Goal: Task Accomplishment & Management: Manage account settings

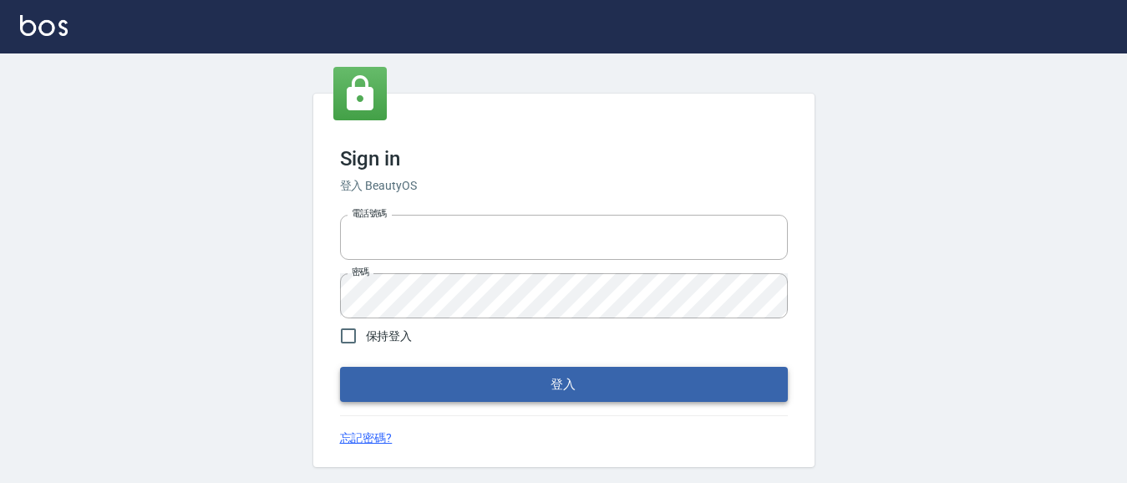
type input "0931911003"
click at [489, 401] on button "登入" at bounding box center [564, 384] width 448 height 35
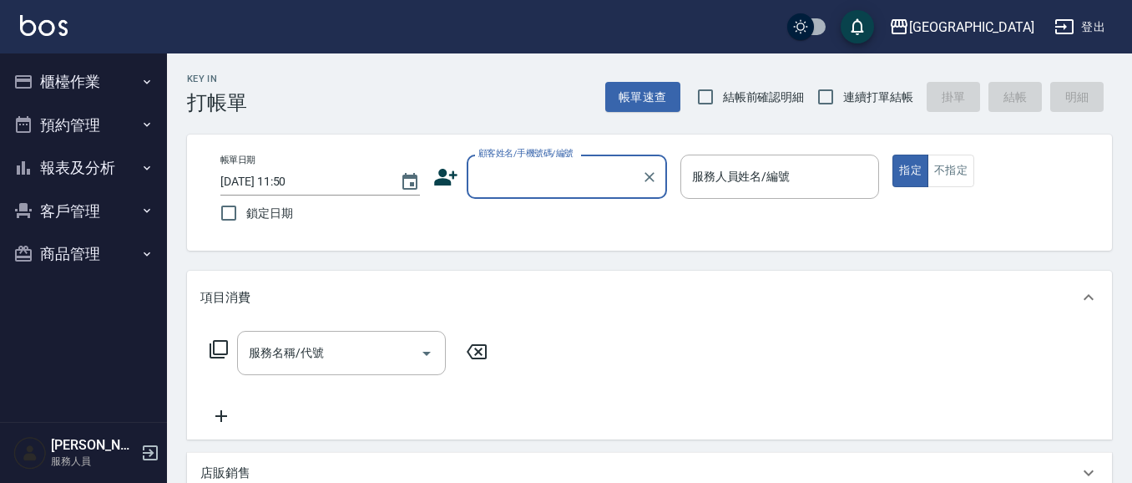
drag, startPoint x: 704, startPoint y: 97, endPoint x: 763, endPoint y: 93, distance: 59.4
click at [705, 96] on input "結帳前確認明細" at bounding box center [705, 96] width 35 height 35
checkbox input "true"
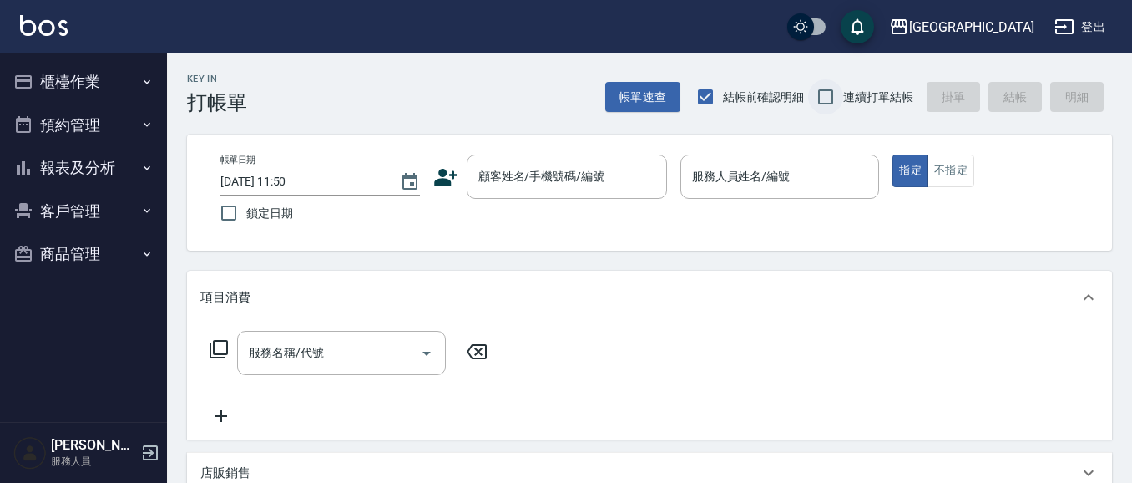
drag, startPoint x: 821, startPoint y: 95, endPoint x: 809, endPoint y: 104, distance: 14.4
click at [822, 95] on input "連續打單結帳" at bounding box center [825, 96] width 35 height 35
checkbox input "true"
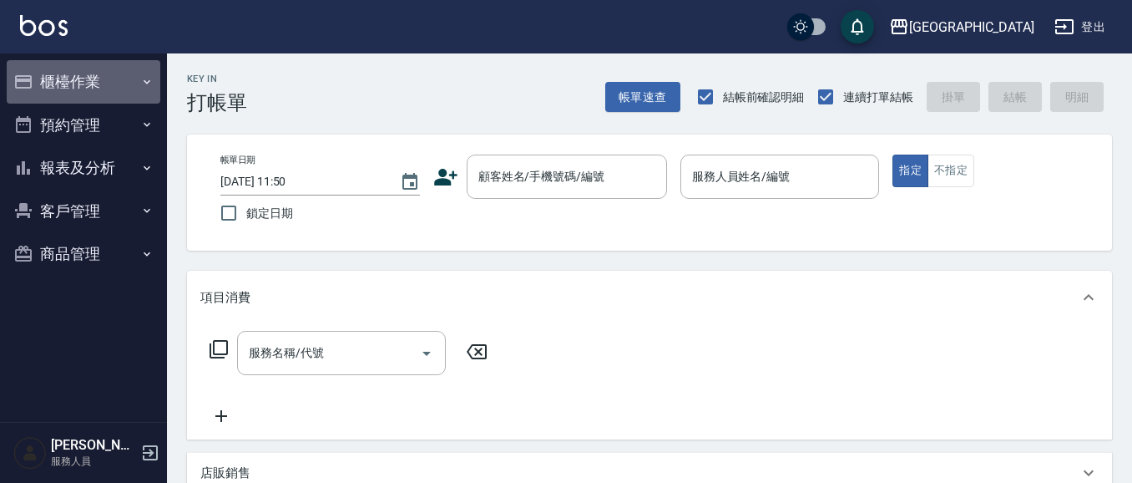
drag, startPoint x: 73, startPoint y: 76, endPoint x: 79, endPoint y: 89, distance: 14.6
click at [73, 76] on button "櫃檯作業" at bounding box center [84, 81] width 154 height 43
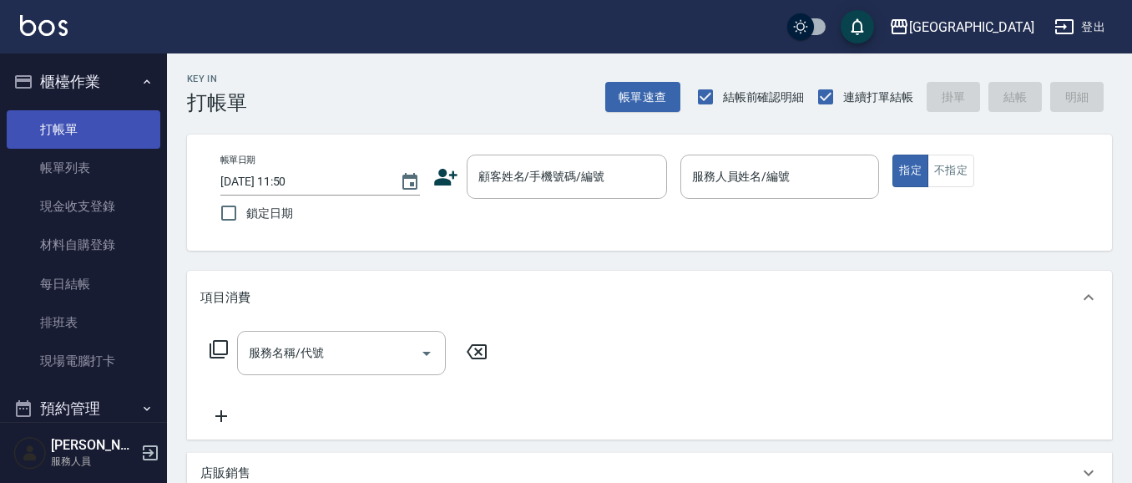
click at [92, 129] on link "打帳單" at bounding box center [84, 129] width 154 height 38
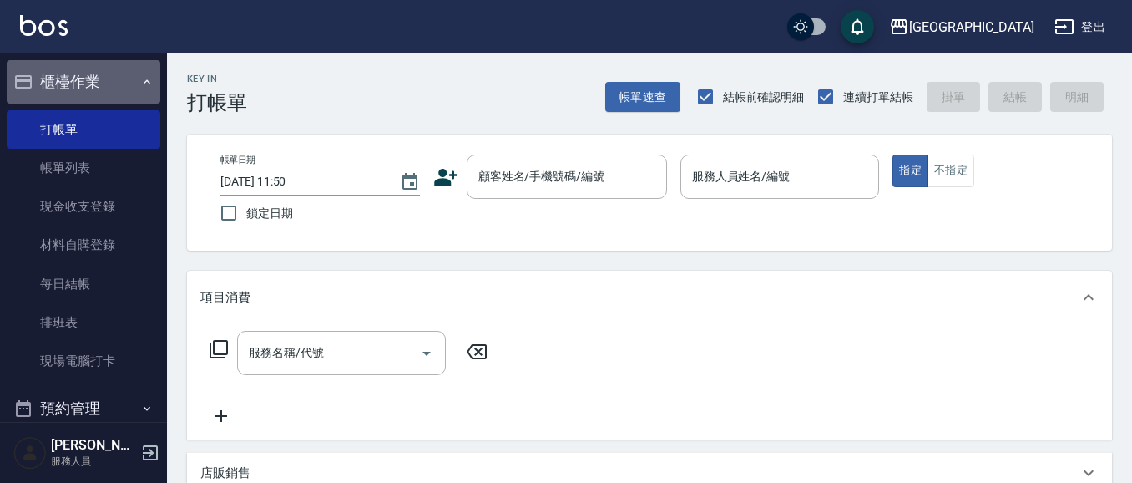
click at [94, 84] on button "櫃檯作業" at bounding box center [84, 81] width 154 height 43
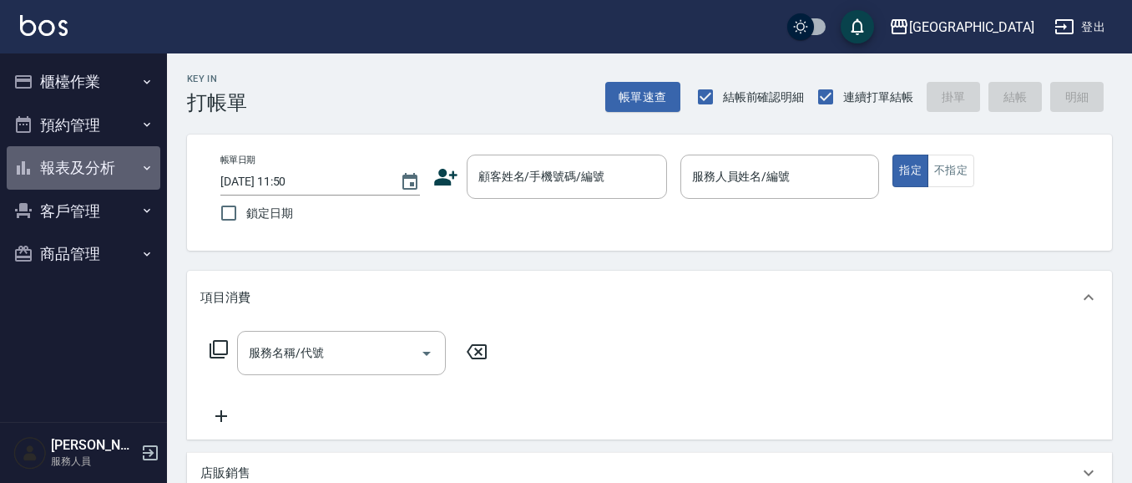
click at [110, 171] on button "報表及分析" at bounding box center [84, 167] width 154 height 43
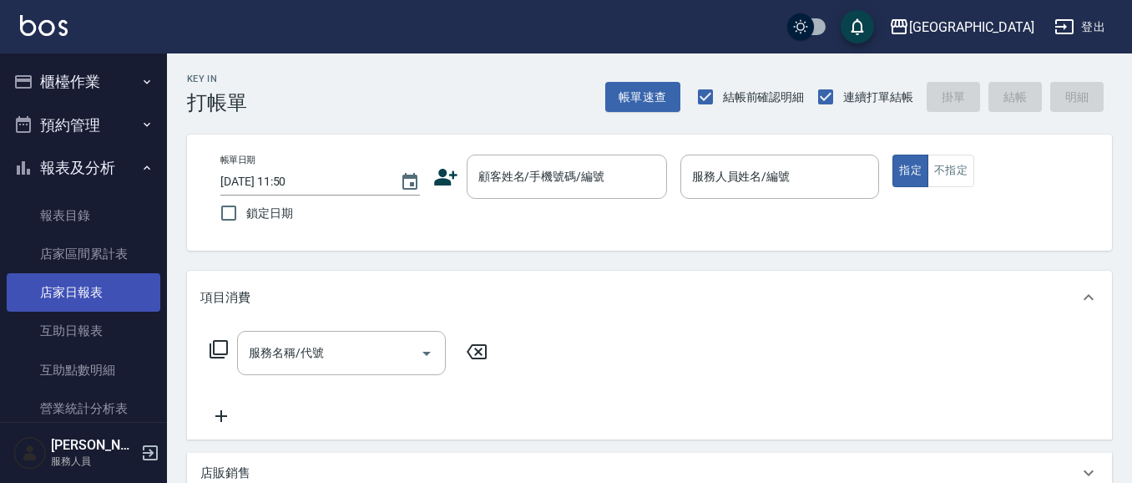
click at [80, 296] on link "店家日報表" at bounding box center [84, 292] width 154 height 38
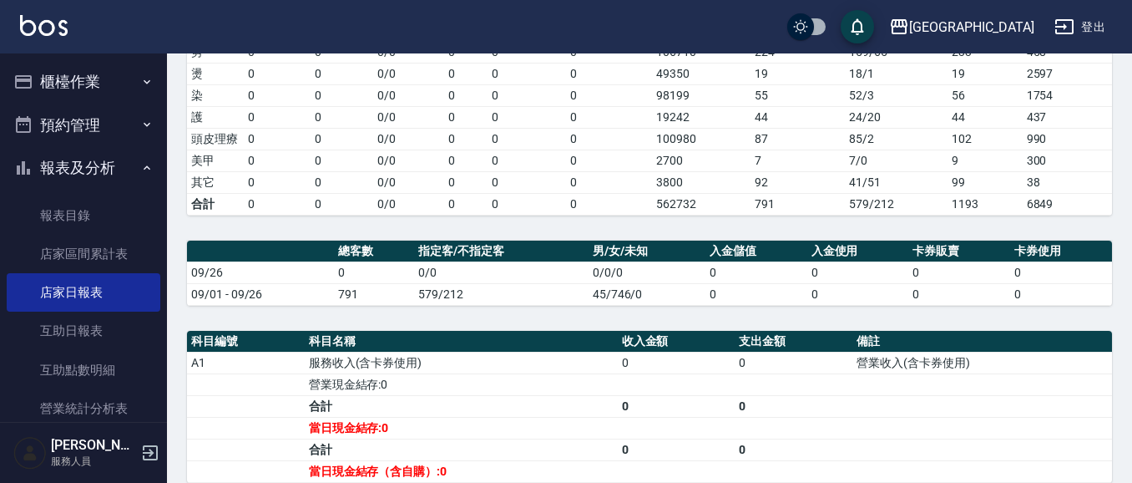
scroll to position [289, 0]
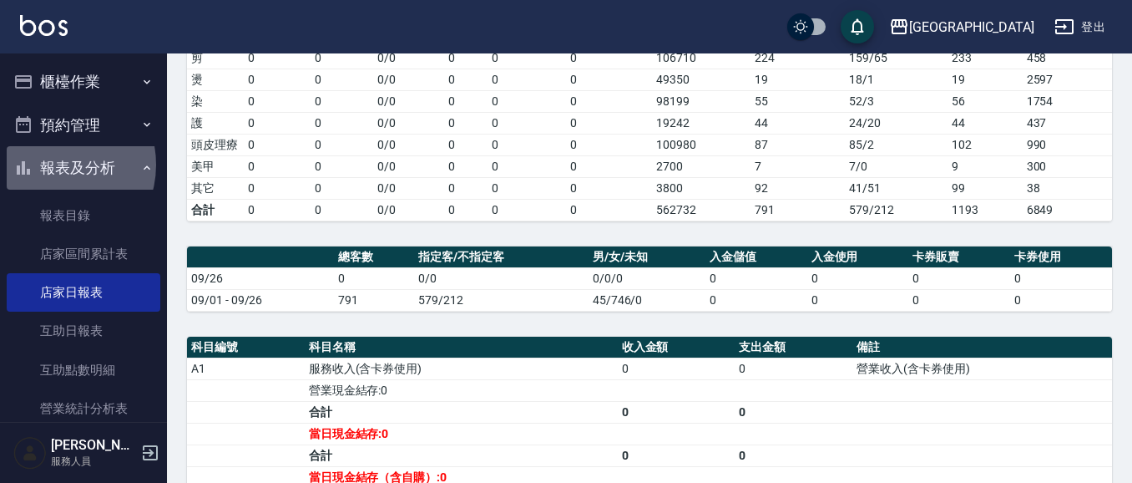
drag, startPoint x: 51, startPoint y: 165, endPoint x: 57, endPoint y: 93, distance: 72.1
click at [50, 162] on button "報表及分析" at bounding box center [84, 167] width 154 height 43
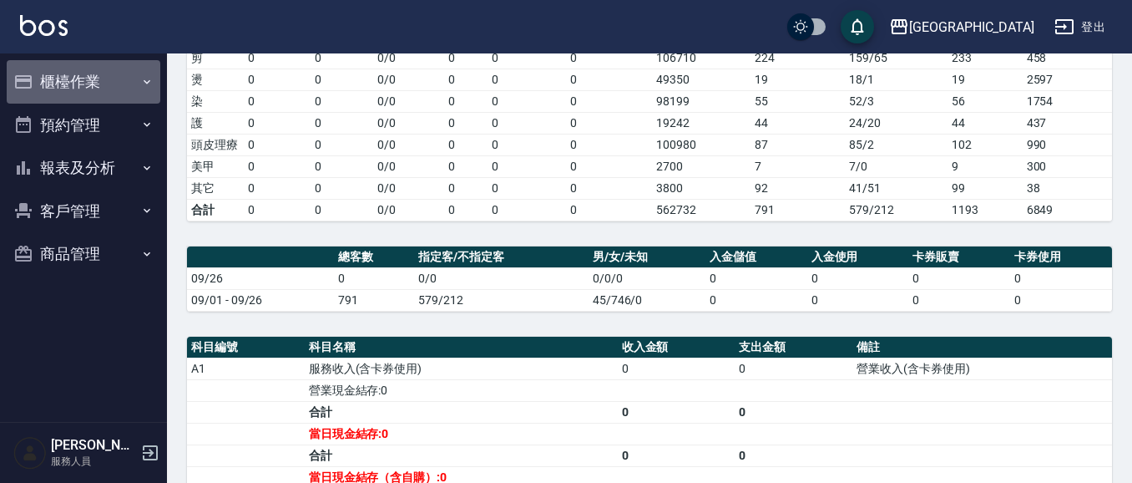
click at [59, 84] on button "櫃檯作業" at bounding box center [84, 81] width 154 height 43
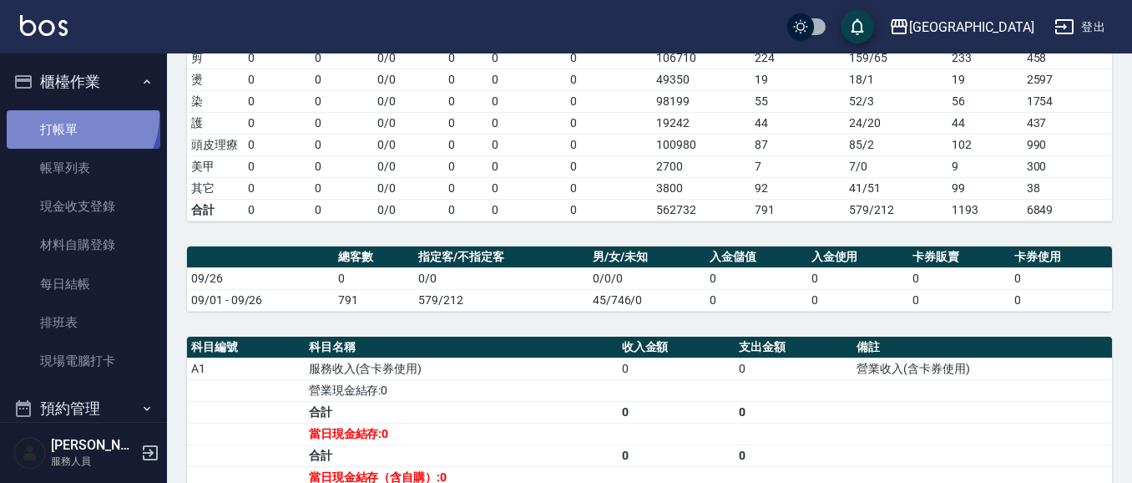
click at [70, 115] on link "打帳單" at bounding box center [84, 129] width 154 height 38
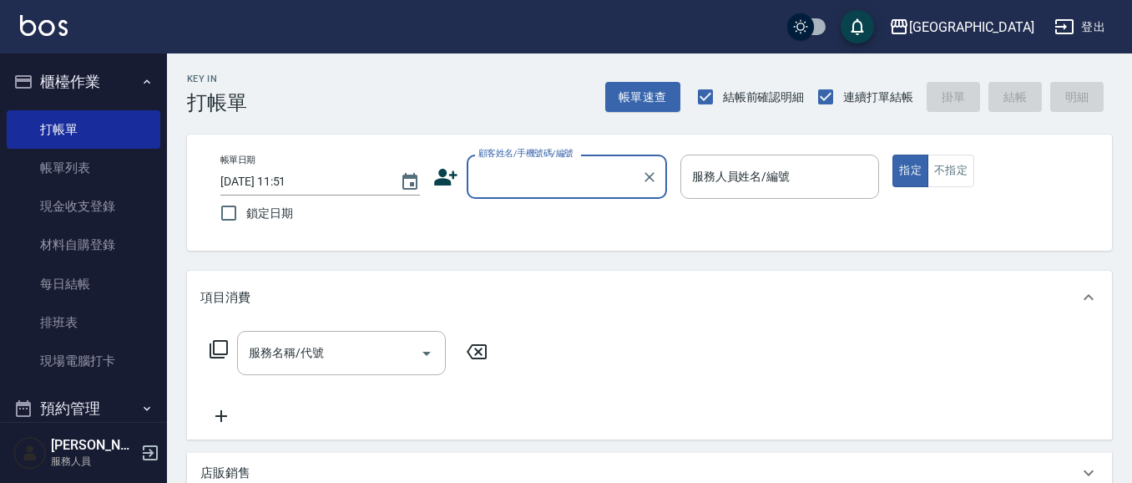
click at [53, 86] on button "櫃檯作業" at bounding box center [84, 81] width 154 height 43
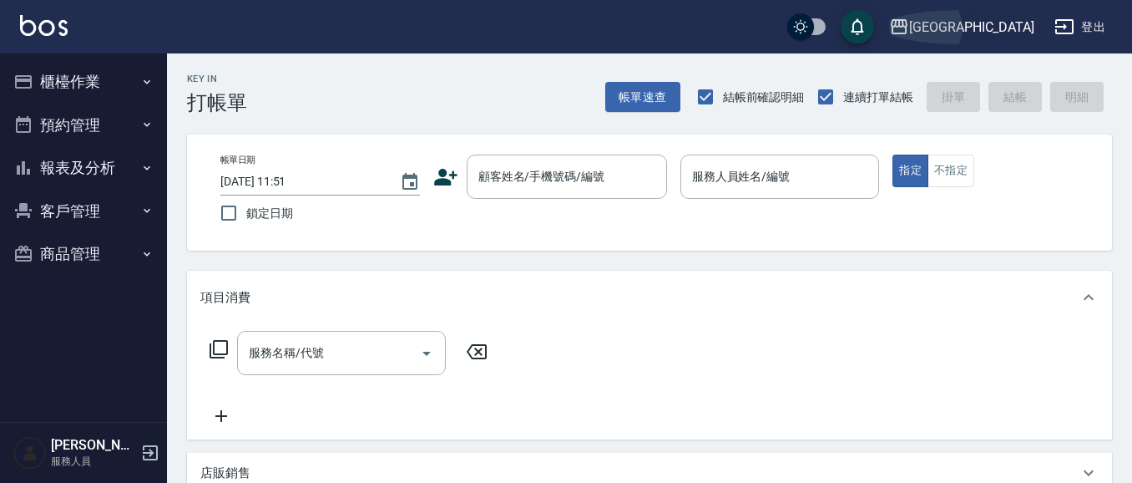
click at [1019, 30] on div "[GEOGRAPHIC_DATA]" at bounding box center [972, 27] width 125 height 21
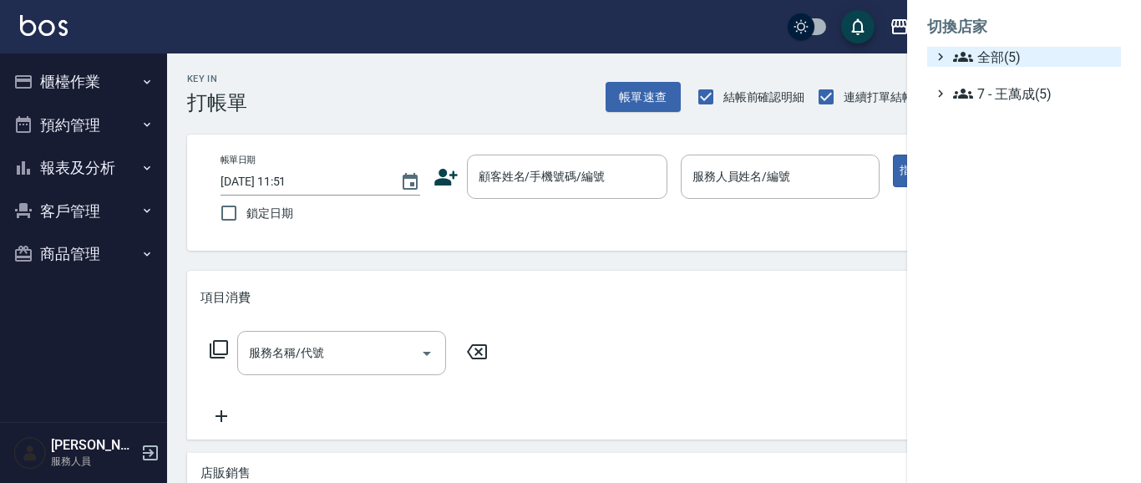
click at [1002, 60] on span "全部(5)" at bounding box center [1033, 57] width 161 height 20
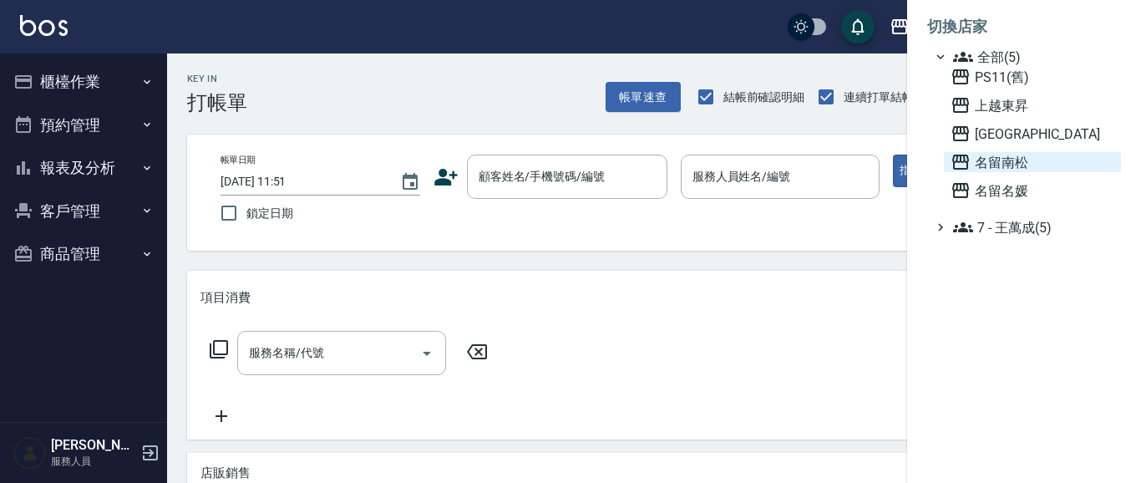
click at [996, 161] on span "名留南松" at bounding box center [1032, 162] width 164 height 20
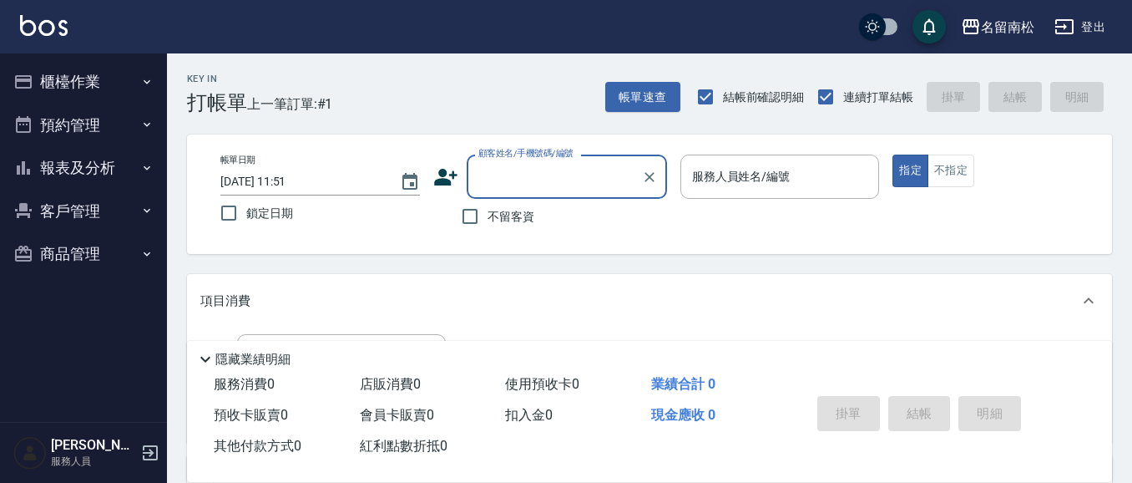
click at [94, 76] on button "櫃檯作業" at bounding box center [84, 81] width 154 height 43
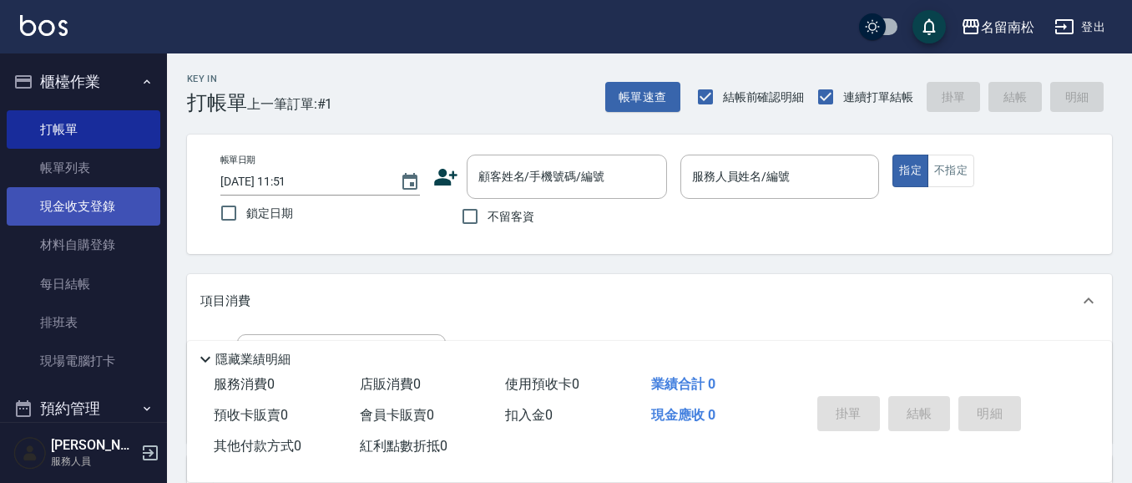
click at [91, 205] on link "現金收支登錄" at bounding box center [84, 206] width 154 height 38
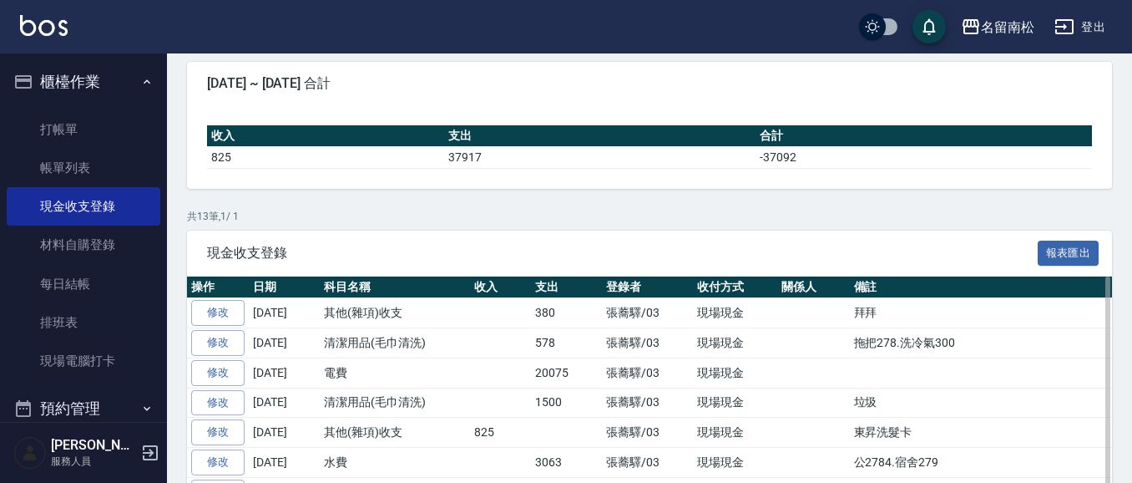
scroll to position [144, 0]
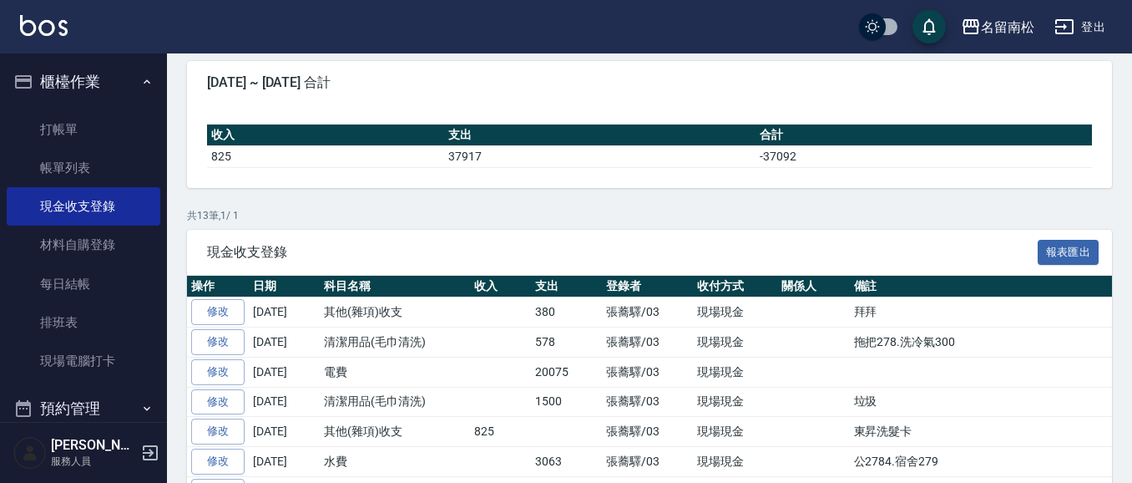
click at [101, 79] on button "櫃檯作業" at bounding box center [84, 81] width 154 height 43
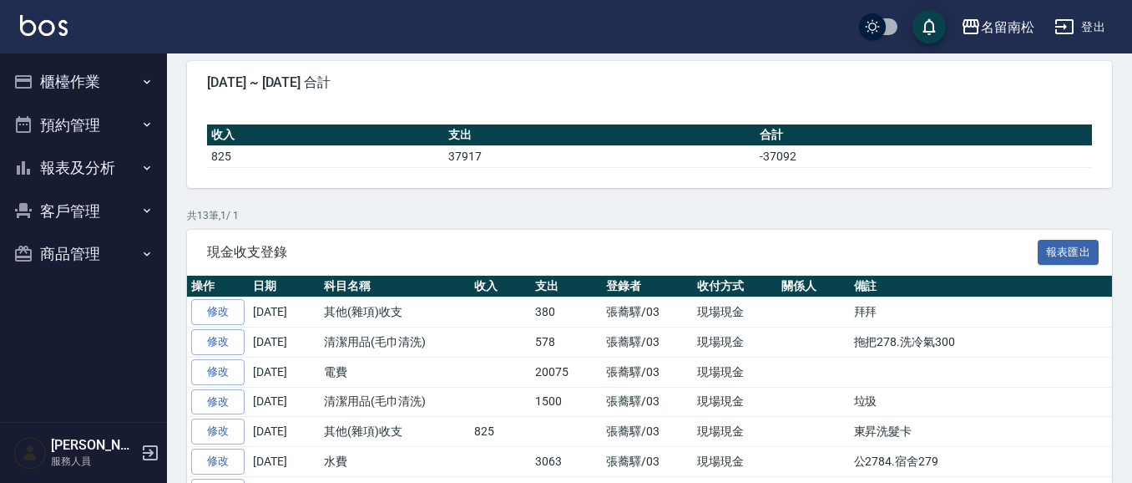
drag, startPoint x: 100, startPoint y: 154, endPoint x: 100, endPoint y: 165, distance: 10.9
click at [100, 157] on button "報表及分析" at bounding box center [84, 167] width 154 height 43
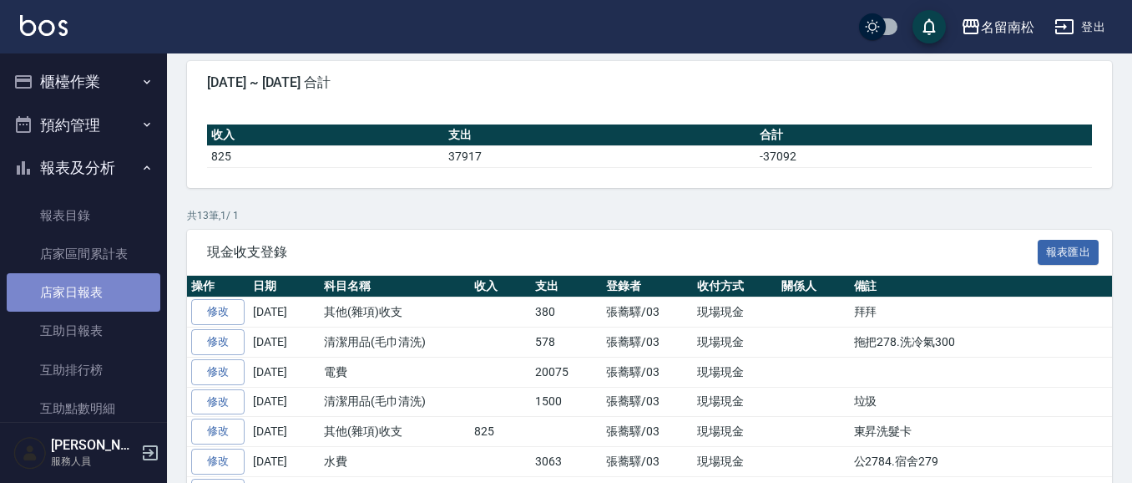
click at [103, 285] on link "店家日報表" at bounding box center [84, 292] width 154 height 38
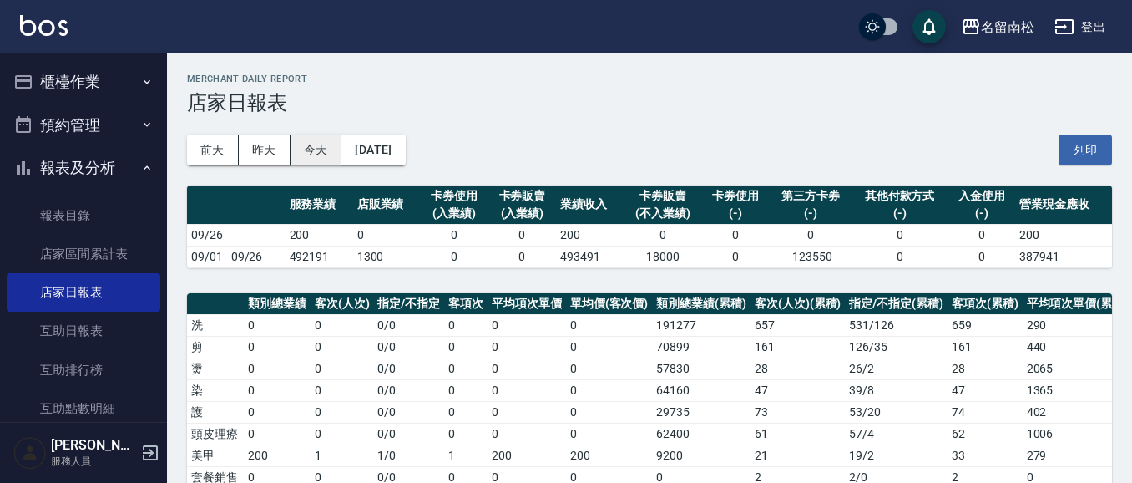
click at [307, 149] on button "今天" at bounding box center [317, 149] width 52 height 31
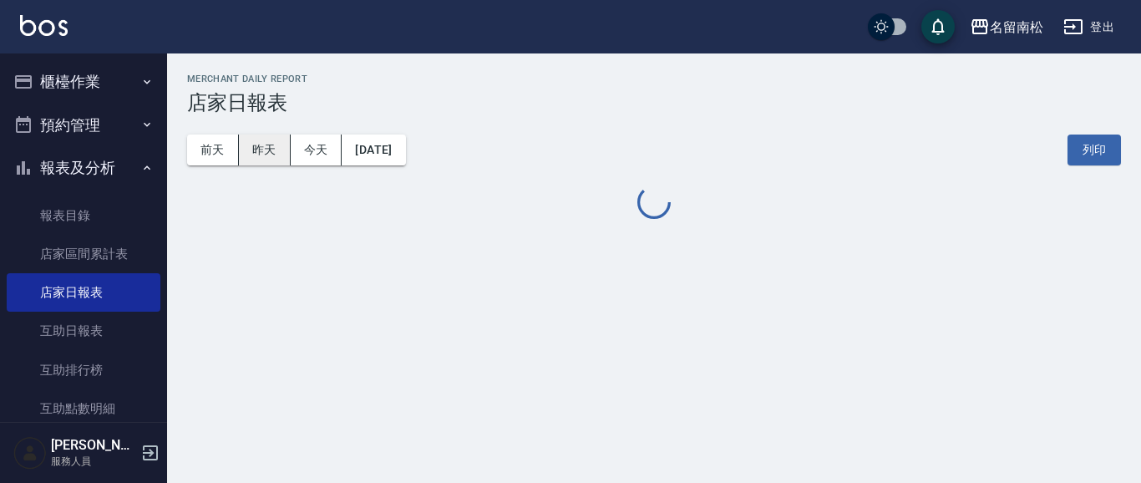
click at [273, 150] on button "昨天" at bounding box center [265, 149] width 52 height 31
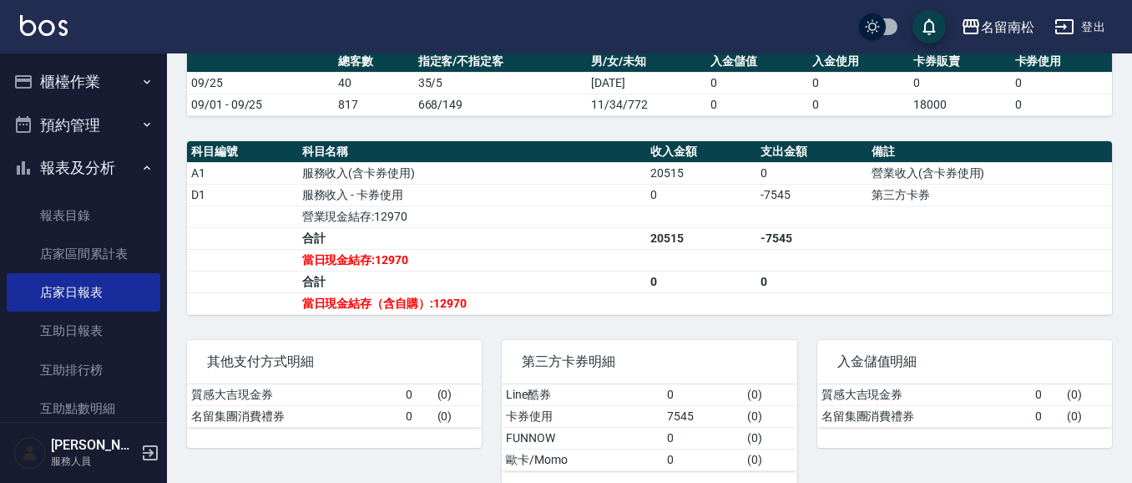
scroll to position [506, 0]
click at [91, 79] on button "櫃檯作業" at bounding box center [84, 81] width 154 height 43
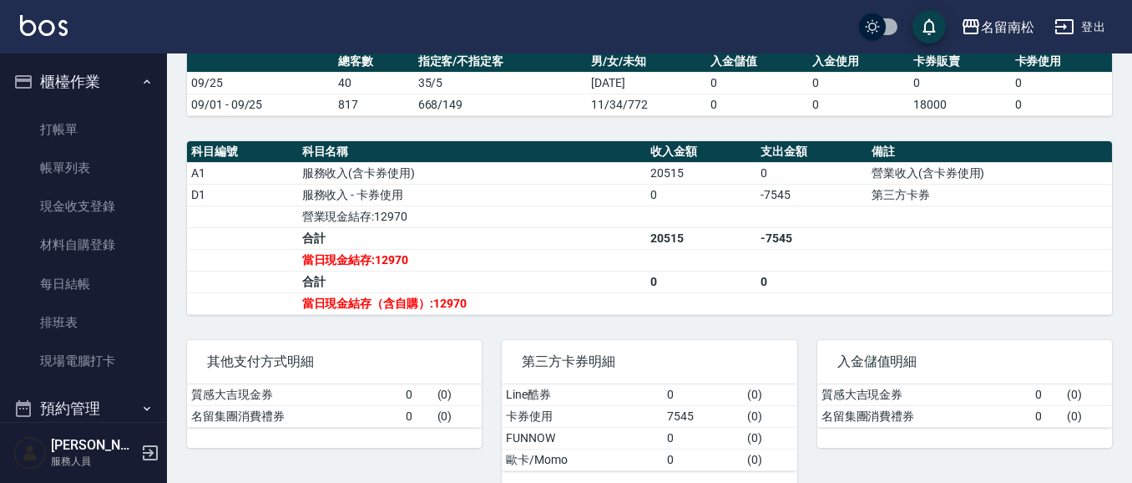
click at [44, 86] on button "櫃檯作業" at bounding box center [84, 81] width 154 height 43
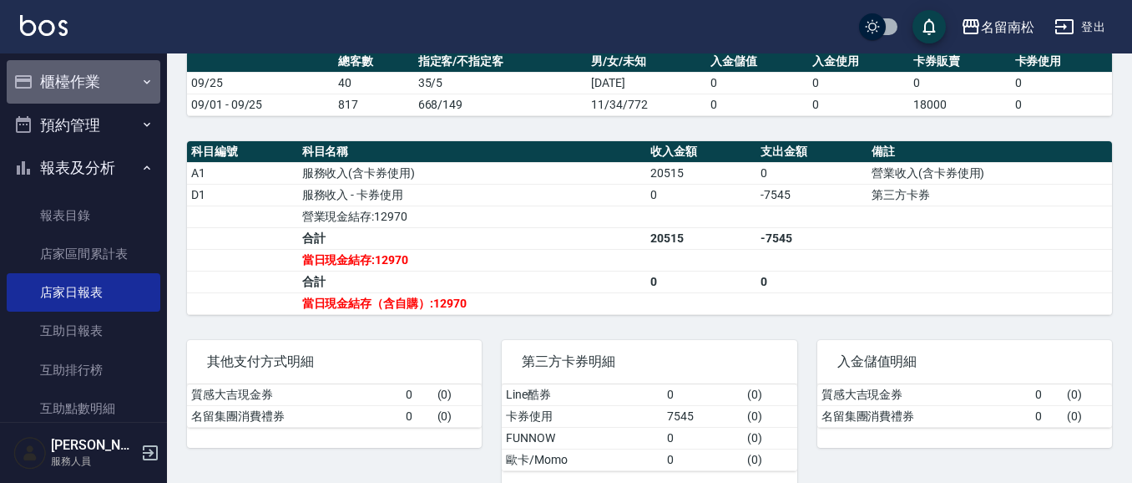
click at [106, 78] on button "櫃檯作業" at bounding box center [84, 81] width 154 height 43
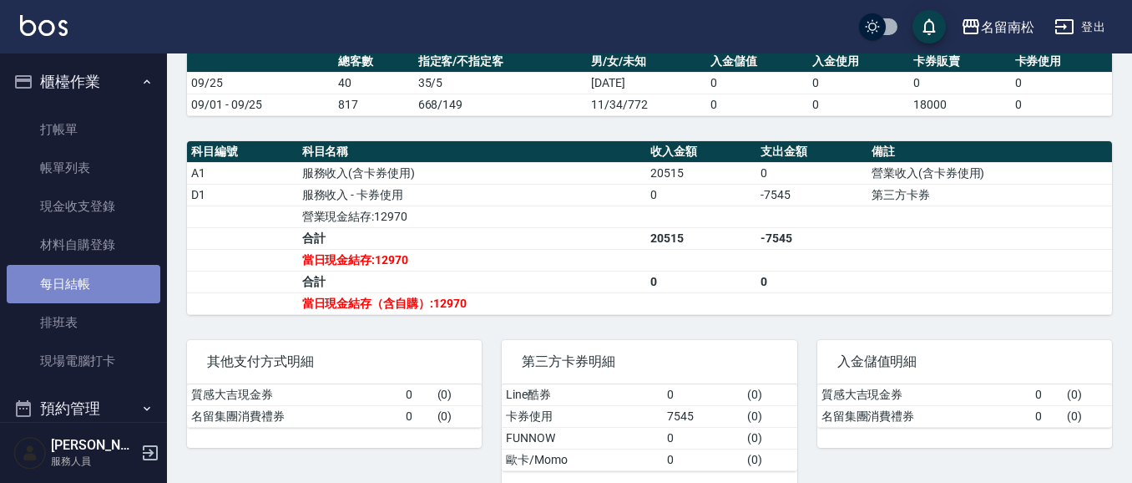
click at [86, 289] on link "每日結帳" at bounding box center [84, 284] width 154 height 38
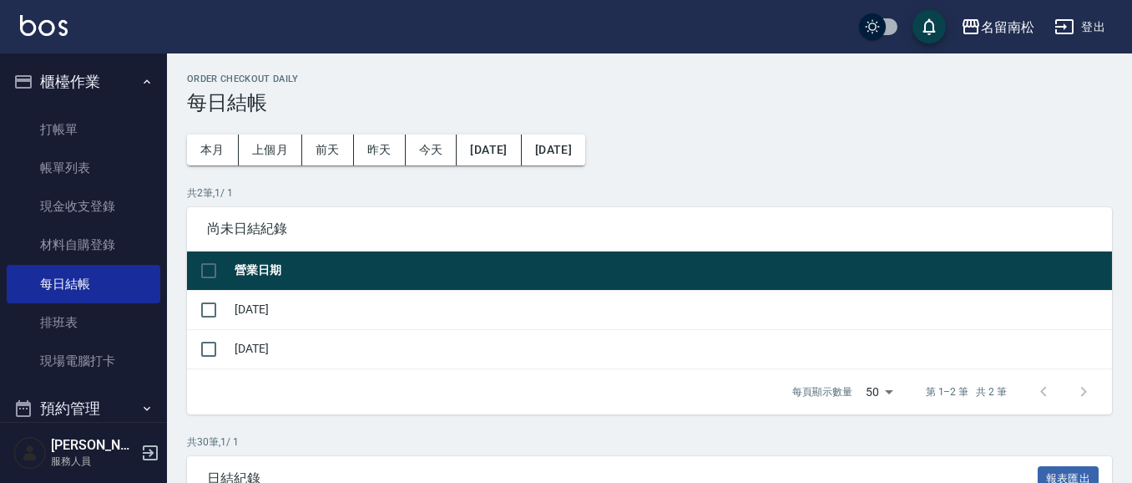
drag, startPoint x: 210, startPoint y: 312, endPoint x: 236, endPoint y: 324, distance: 28.8
click at [212, 312] on input "checkbox" at bounding box center [208, 309] width 35 height 35
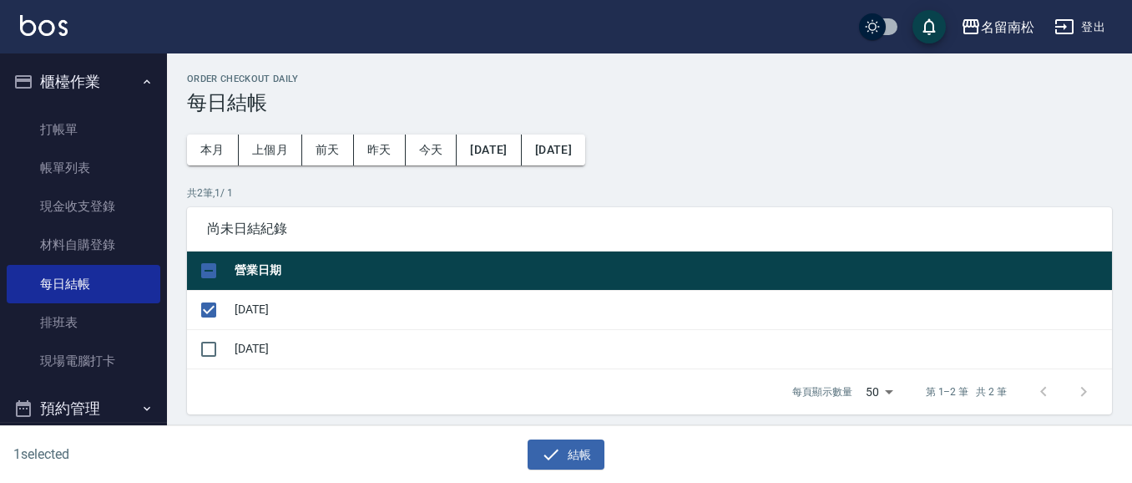
click at [559, 457] on icon "button" at bounding box center [551, 454] width 20 height 20
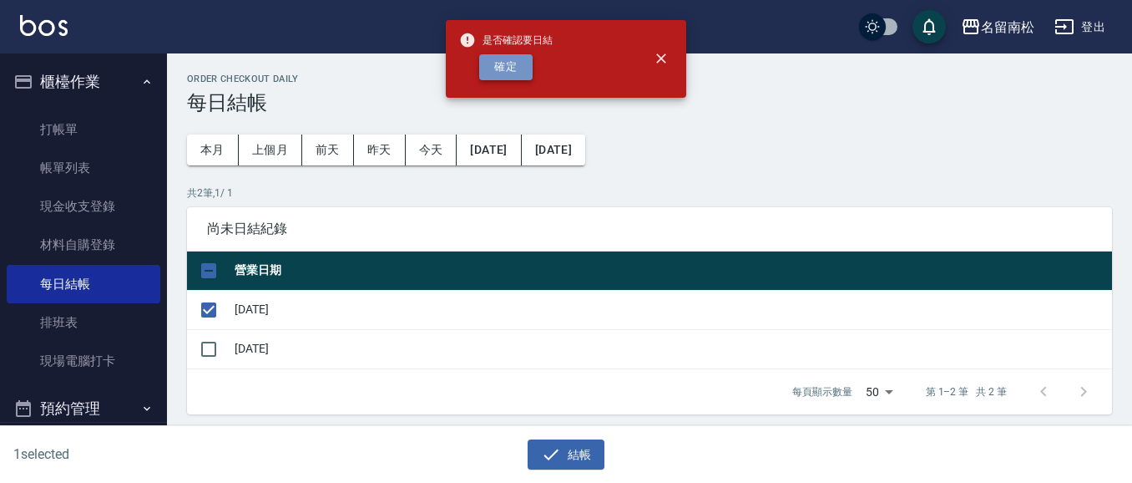
click at [500, 72] on button "確定" at bounding box center [505, 67] width 53 height 26
checkbox input "false"
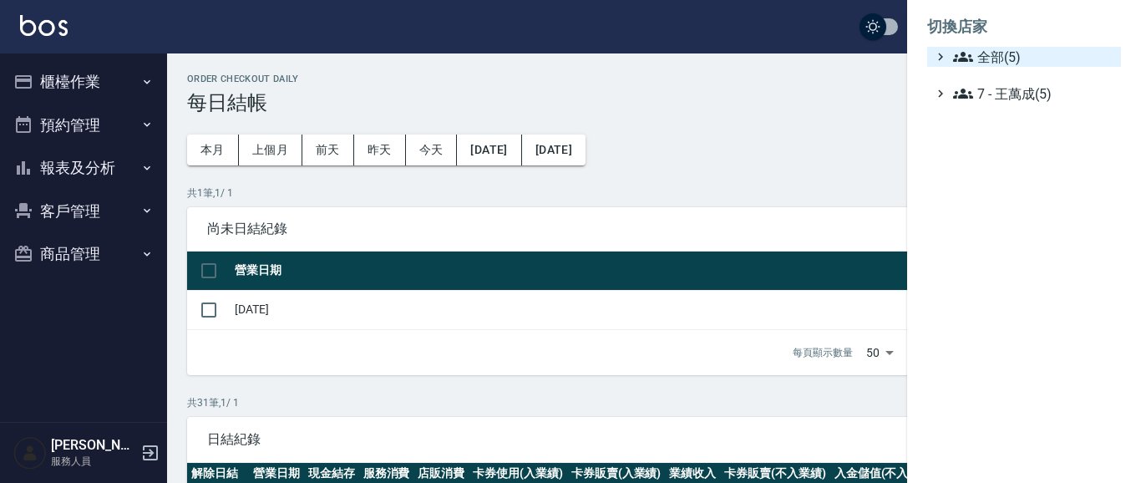
click at [995, 62] on span "全部(5)" at bounding box center [1033, 57] width 161 height 20
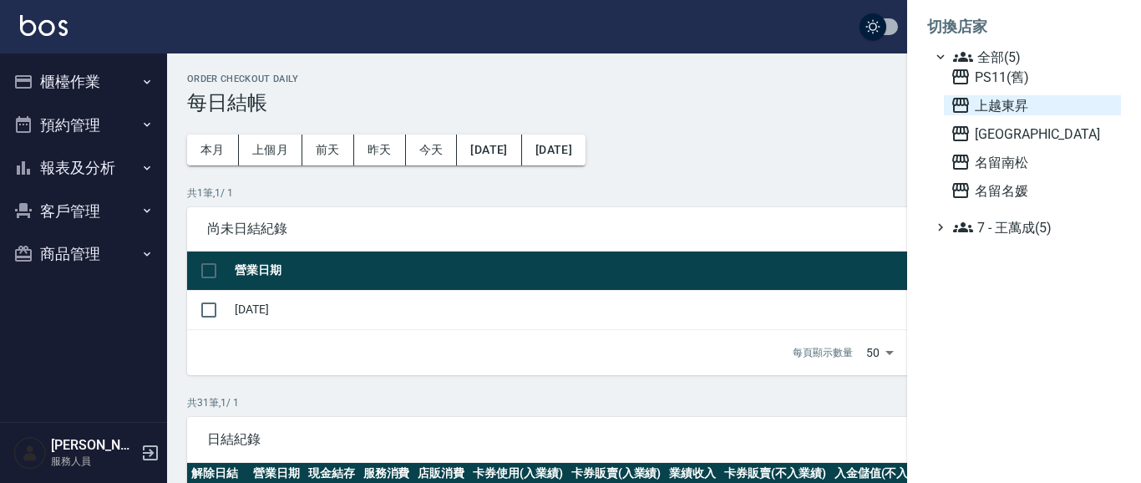
click at [998, 102] on span "上越東昇" at bounding box center [1032, 105] width 164 height 20
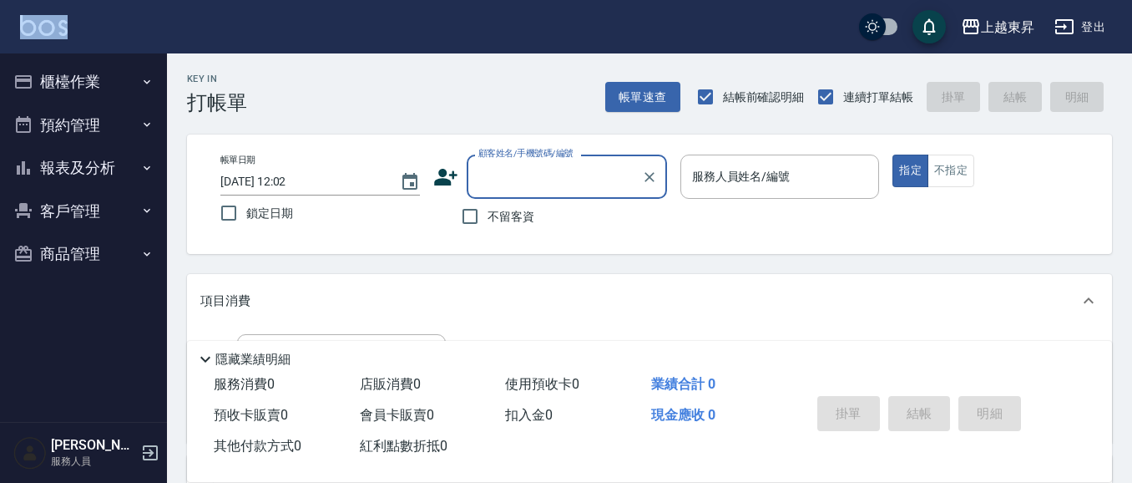
drag, startPoint x: 97, startPoint y: 53, endPoint x: 90, endPoint y: 69, distance: 18.0
click at [90, 69] on div "上越東昇 登出 櫃檯作業 打帳單 帳單列表 現金收支登錄 材料自購登錄 每日結帳 排班表 現場電腦打卡 預約管理 預約管理 單日預約紀錄 單週預約紀錄 報表及…" at bounding box center [566, 408] width 1132 height 817
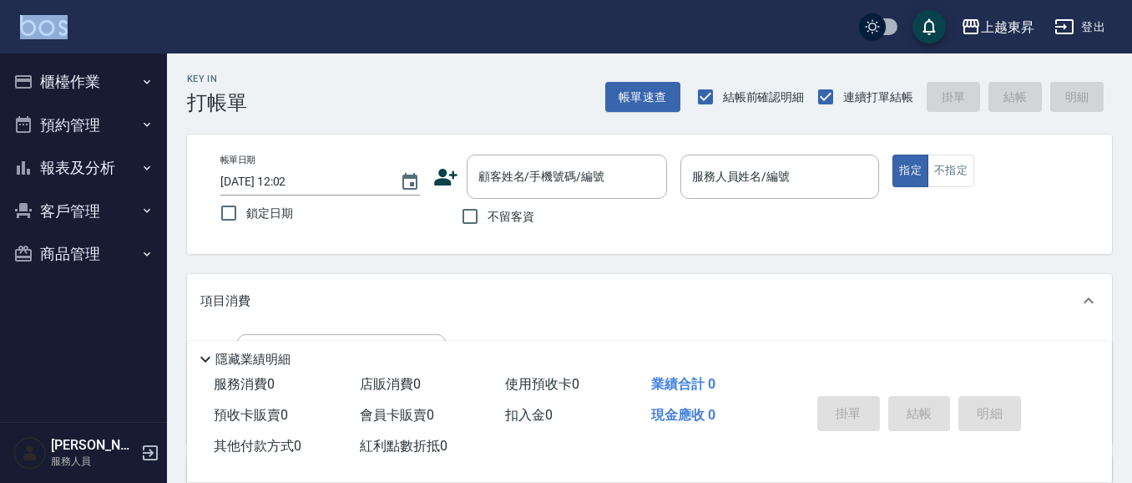
click at [89, 77] on button "櫃檯作業" at bounding box center [84, 81] width 154 height 43
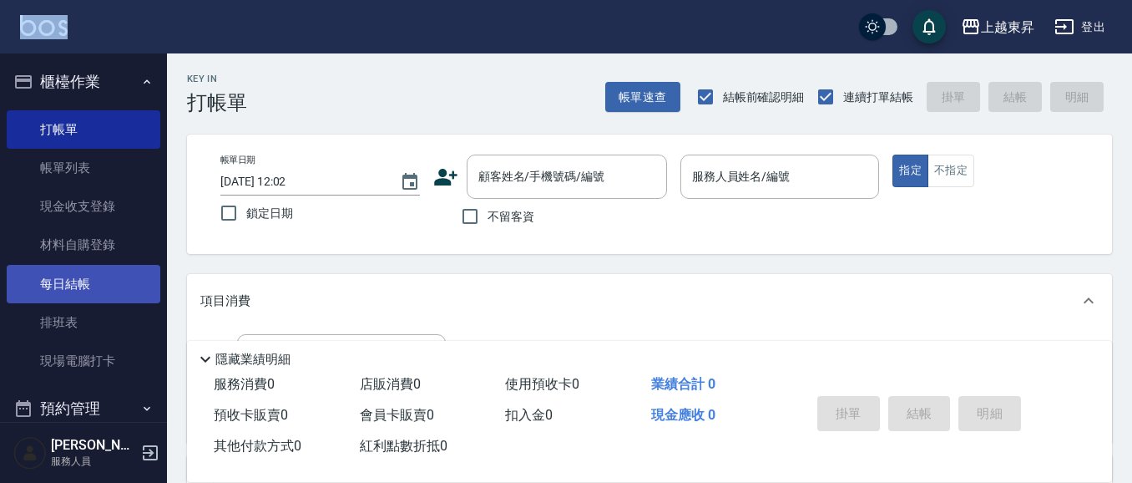
click at [99, 288] on link "每日結帳" at bounding box center [84, 284] width 154 height 38
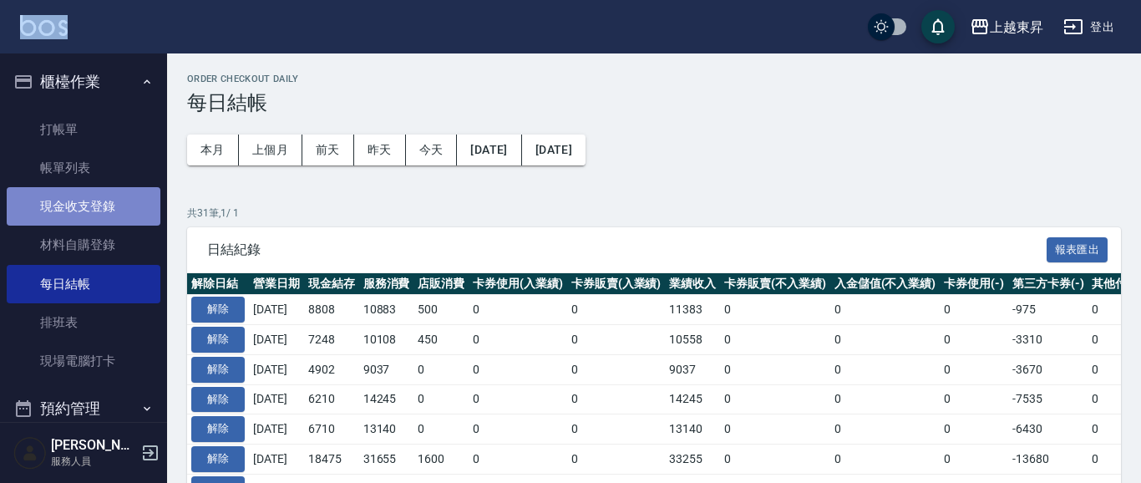
click at [104, 210] on link "現金收支登錄" at bounding box center [84, 206] width 154 height 38
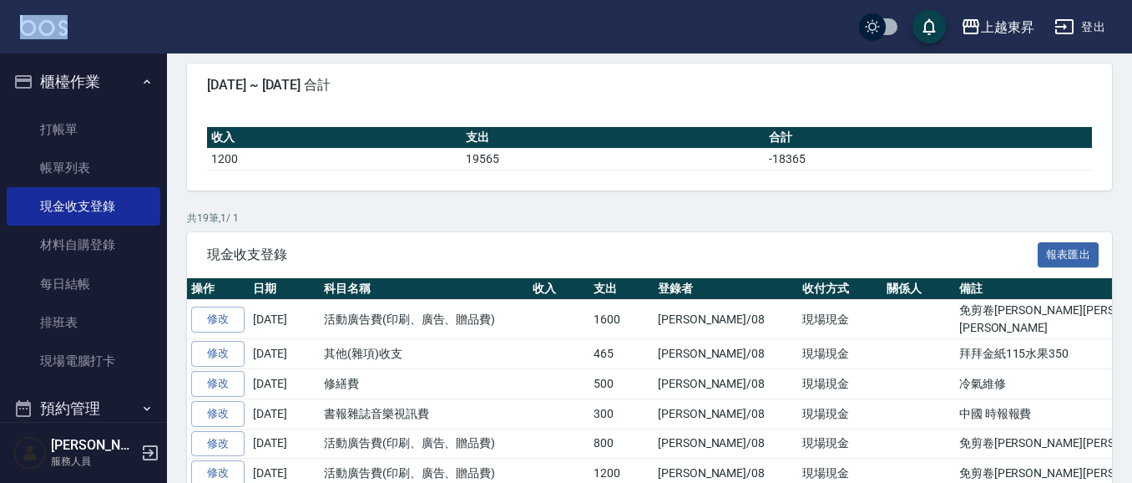
scroll to position [144, 0]
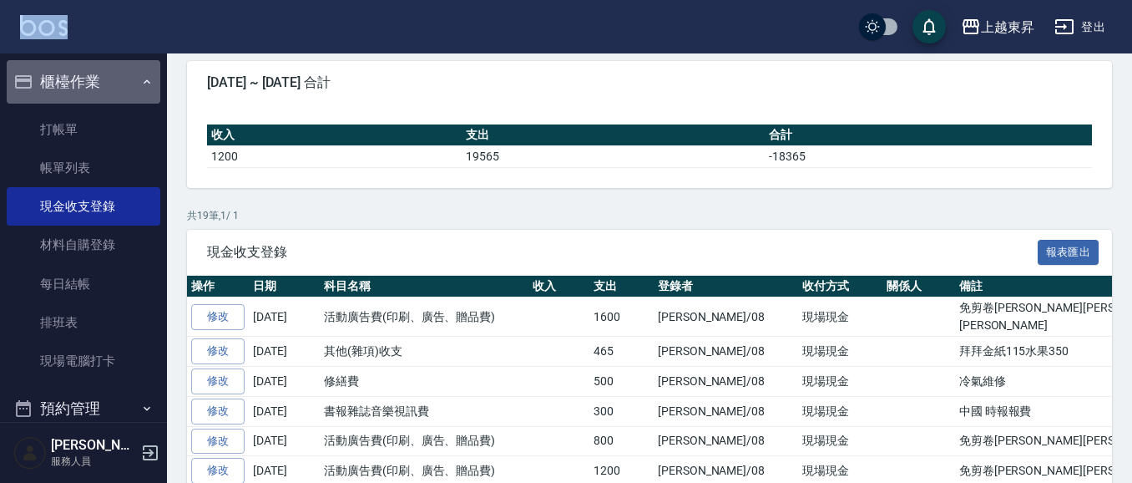
click at [100, 78] on button "櫃檯作業" at bounding box center [84, 81] width 154 height 43
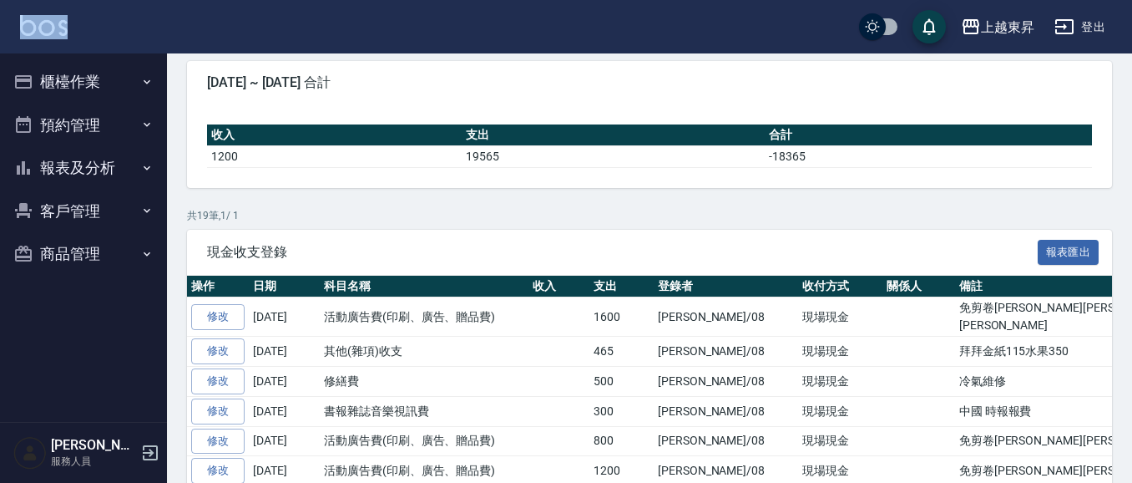
click at [94, 166] on button "報表及分析" at bounding box center [84, 167] width 154 height 43
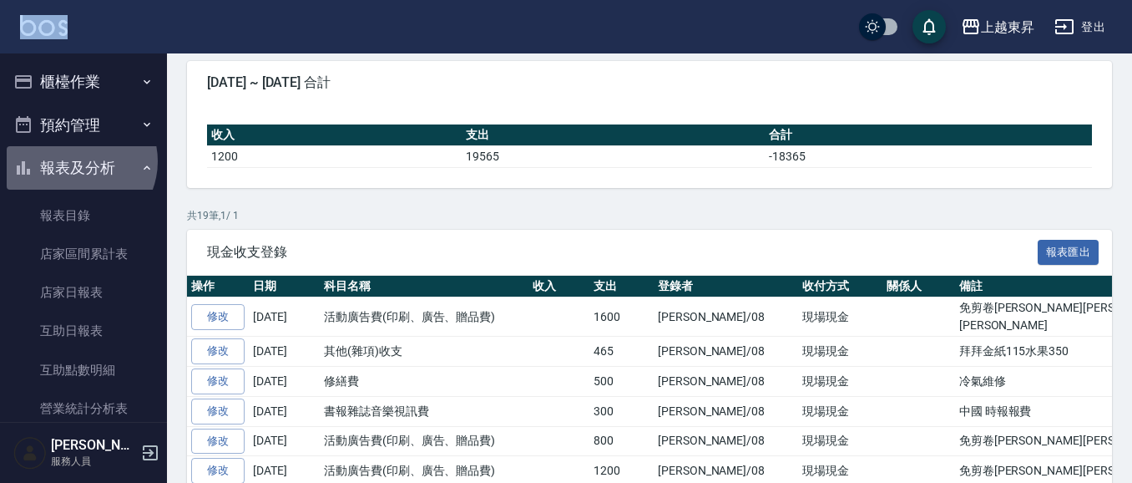
click at [78, 161] on button "報表及分析" at bounding box center [84, 167] width 154 height 43
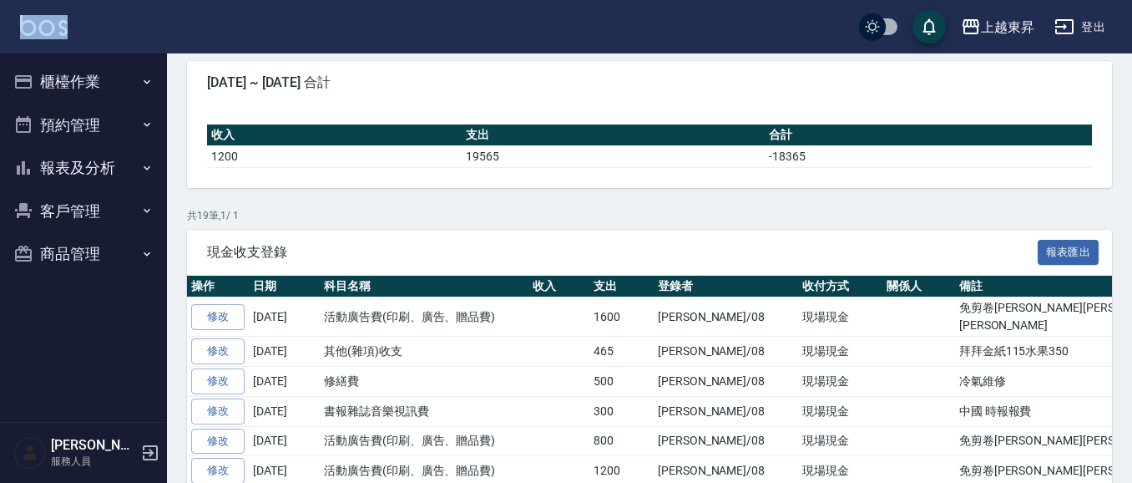
click at [99, 170] on button "報表及分析" at bounding box center [84, 167] width 154 height 43
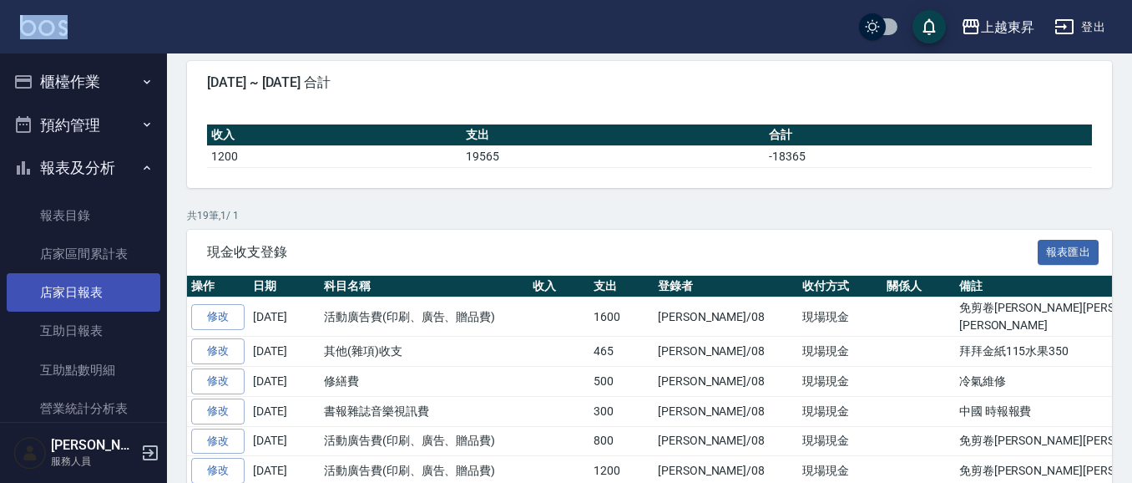
drag, startPoint x: 97, startPoint y: 293, endPoint x: 128, endPoint y: 281, distance: 33.3
click at [97, 292] on link "店家日報表" at bounding box center [84, 292] width 154 height 38
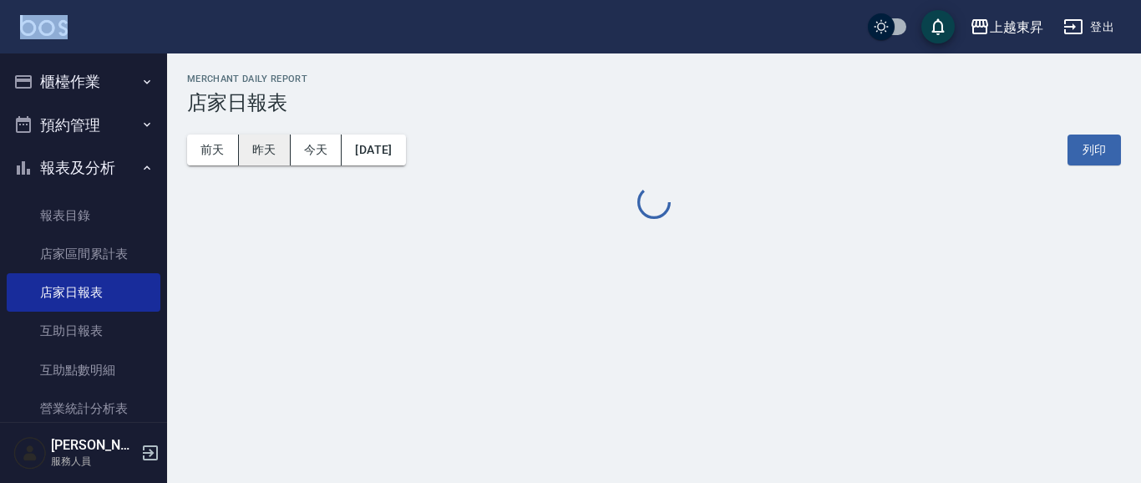
click at [268, 153] on button "昨天" at bounding box center [265, 149] width 52 height 31
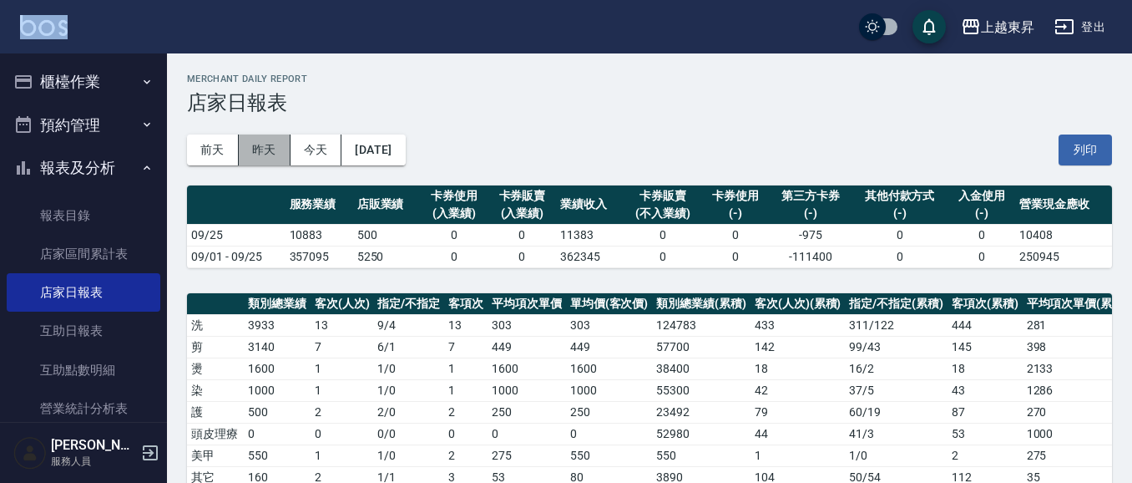
click at [278, 160] on button "昨天" at bounding box center [265, 149] width 52 height 31
click at [399, 144] on button "[DATE]" at bounding box center [373, 149] width 63 height 31
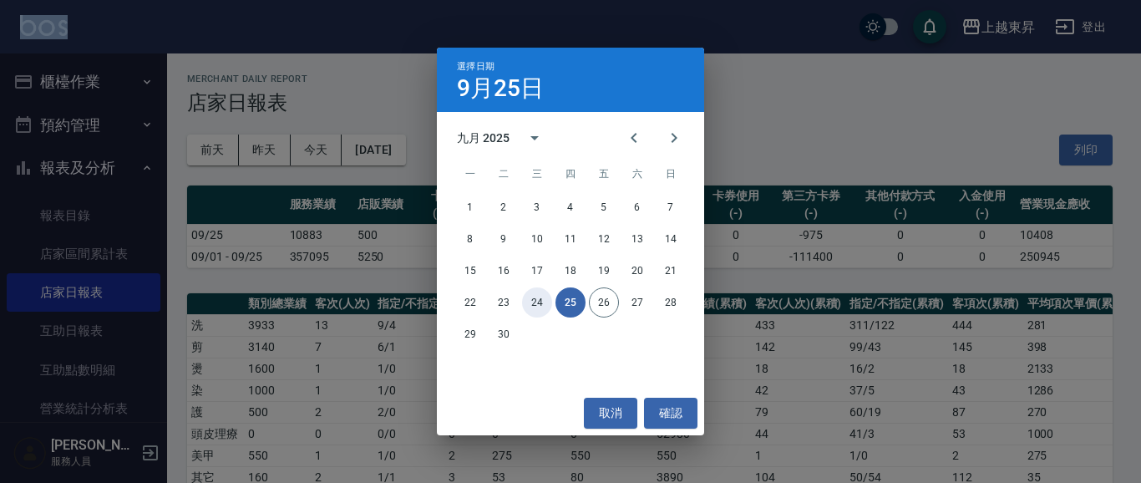
click at [541, 303] on button "24" at bounding box center [537, 302] width 30 height 30
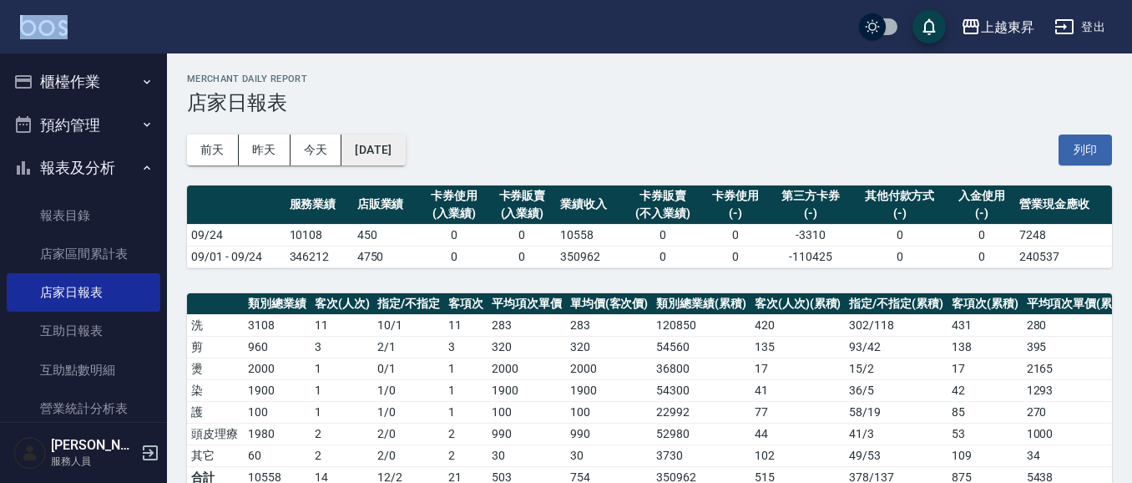
click at [379, 149] on button "[DATE]" at bounding box center [373, 149] width 63 height 31
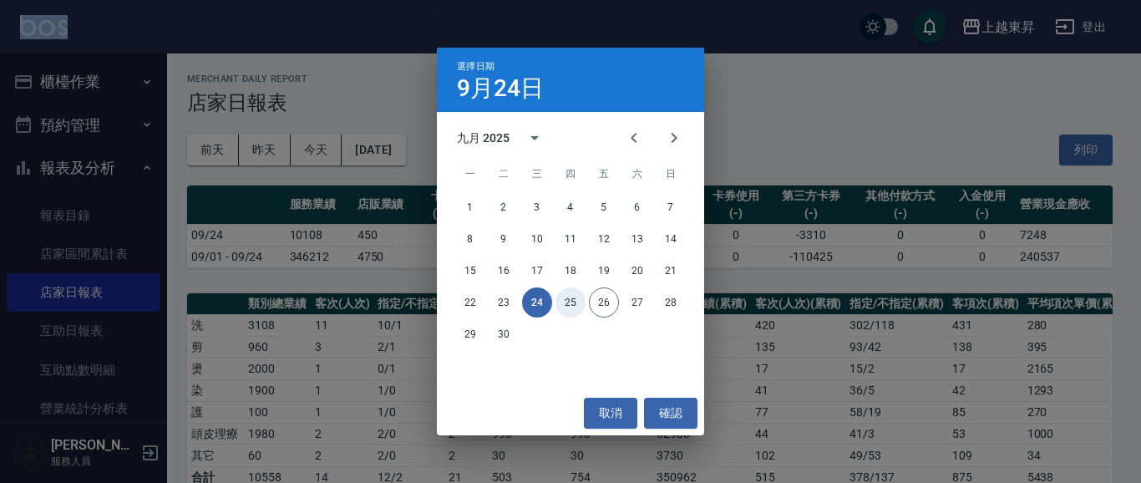
click at [569, 310] on button "25" at bounding box center [570, 302] width 30 height 30
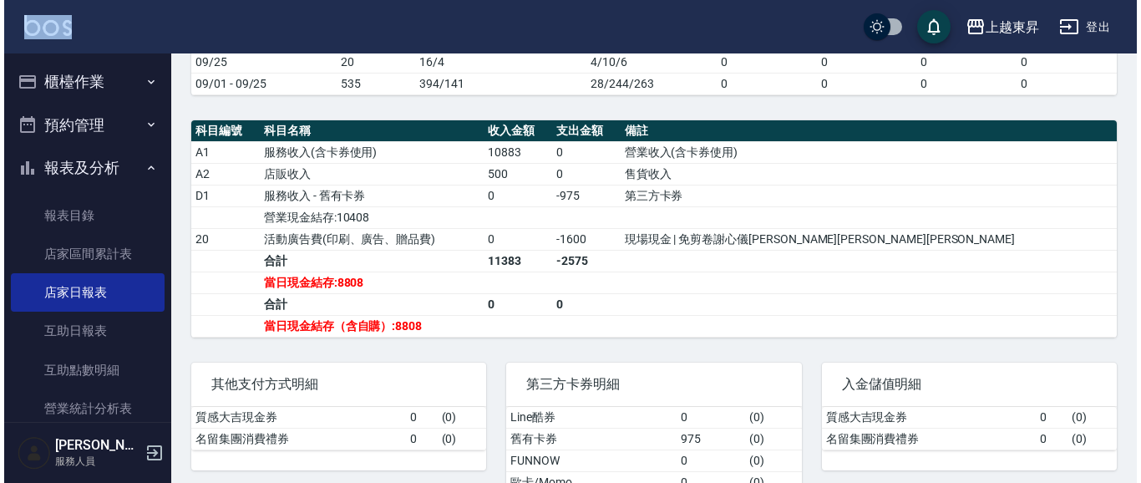
scroll to position [506, 0]
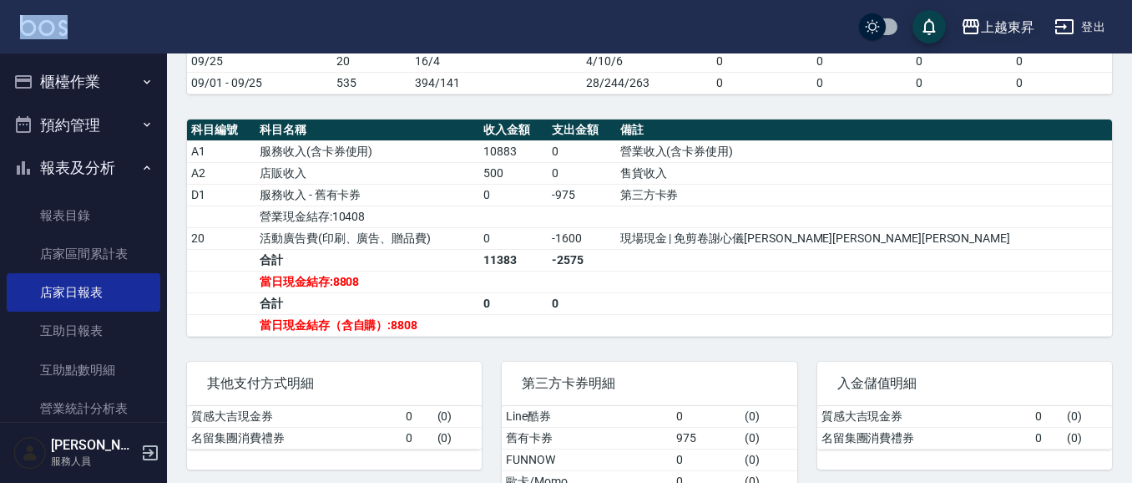
click at [1021, 25] on div "上越東昇" at bounding box center [1007, 27] width 53 height 21
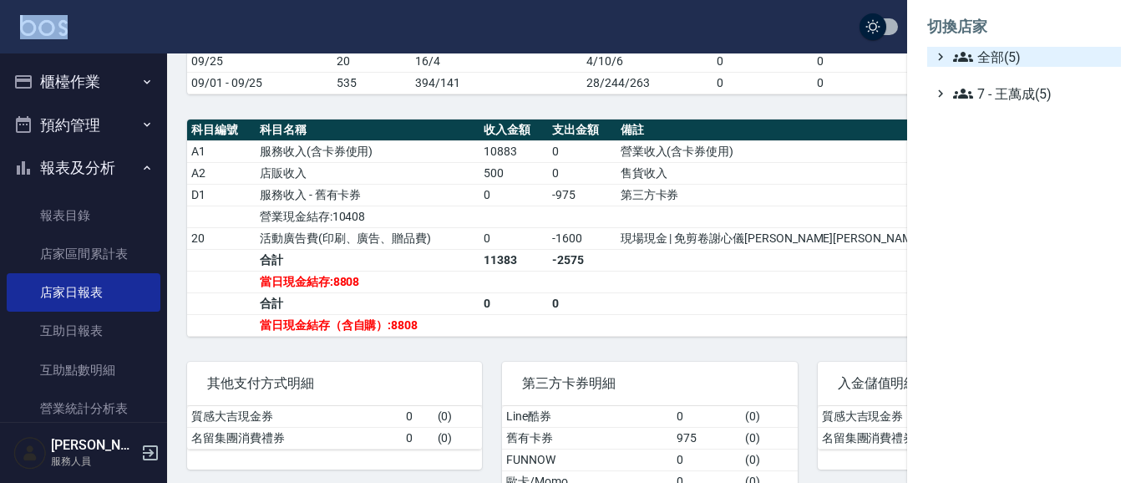
click at [1009, 56] on span "全部(5)" at bounding box center [1033, 57] width 161 height 20
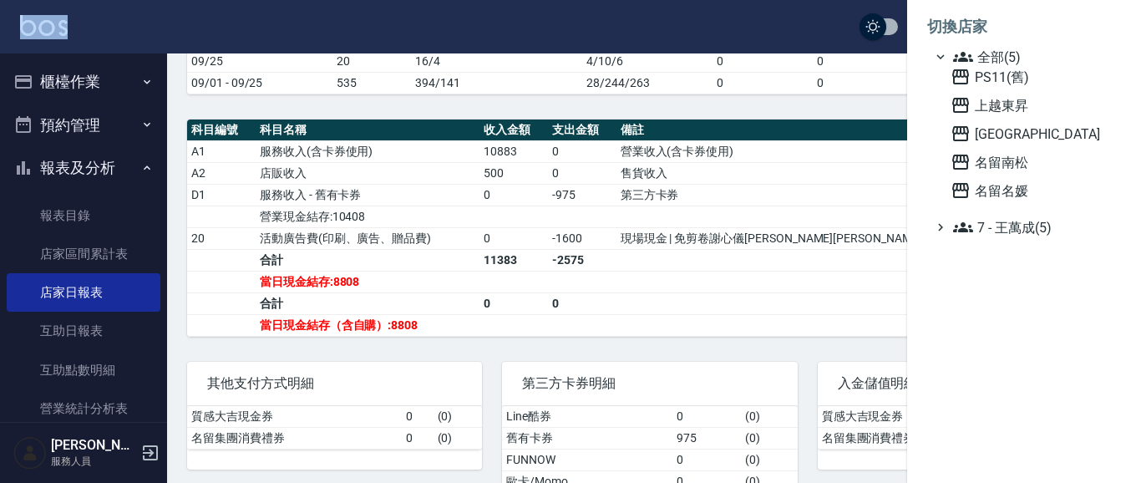
click at [1002, 162] on span "名留南松" at bounding box center [1032, 162] width 164 height 20
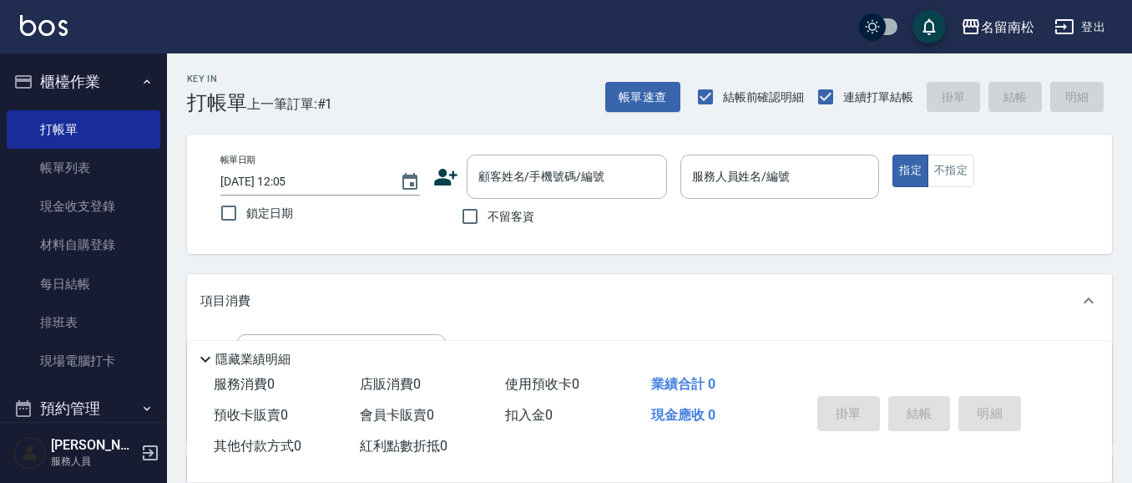
click at [114, 79] on button "櫃檯作業" at bounding box center [84, 81] width 154 height 43
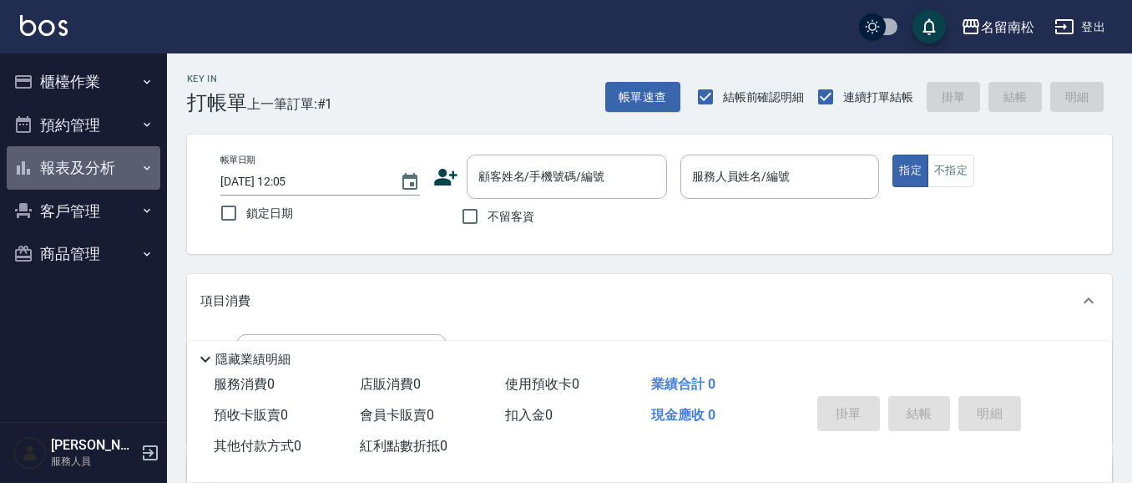
click at [89, 165] on button "報表及分析" at bounding box center [84, 167] width 154 height 43
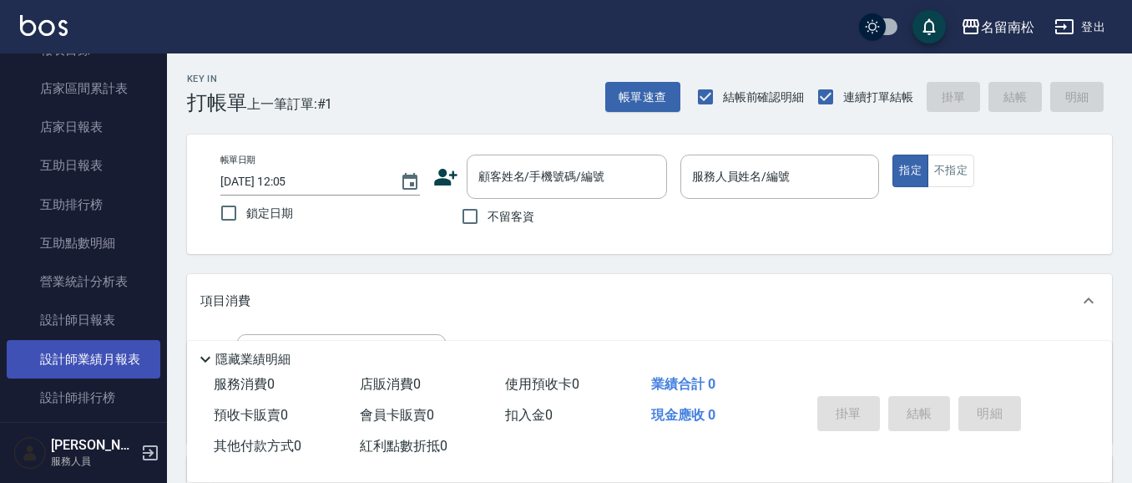
scroll to position [165, 0]
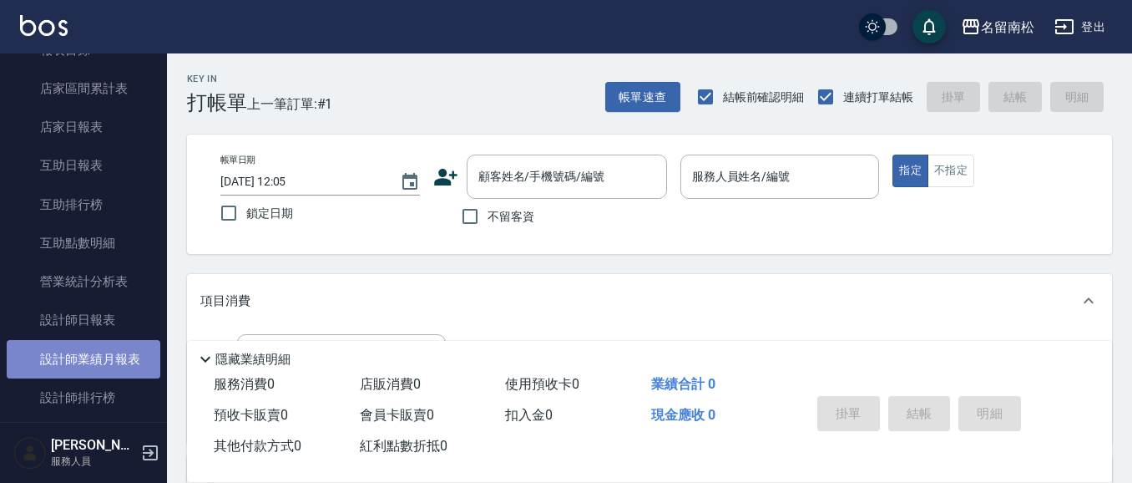
click at [99, 357] on link "設計師業績月報表" at bounding box center [84, 359] width 154 height 38
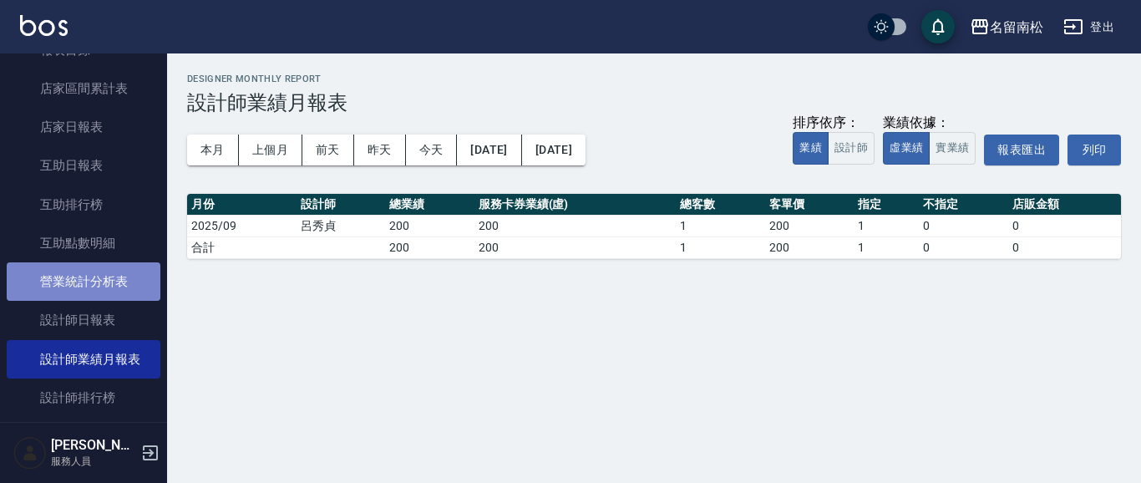
click at [114, 280] on link "營業統計分析表" at bounding box center [84, 281] width 154 height 38
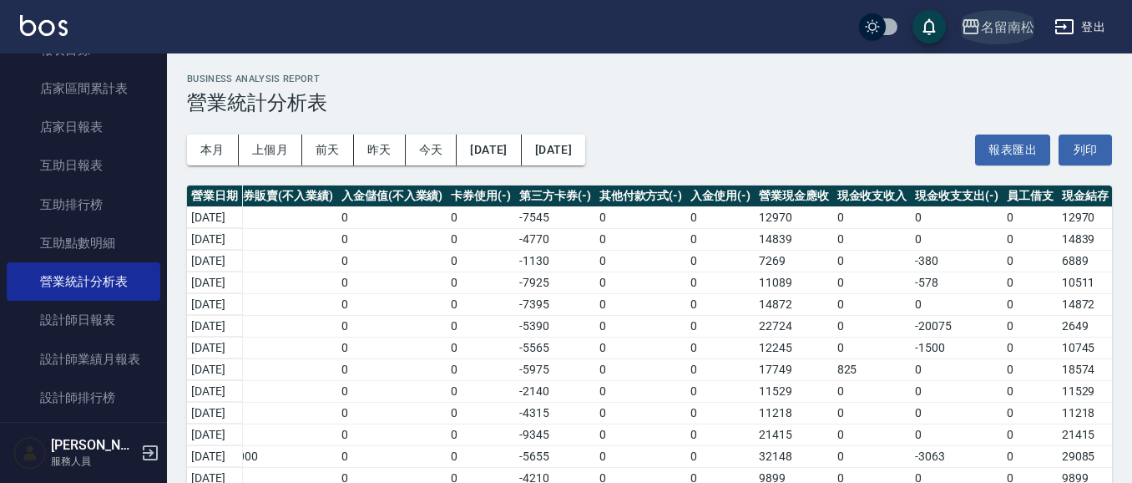
click at [1019, 22] on div "名留南松" at bounding box center [1007, 27] width 53 height 21
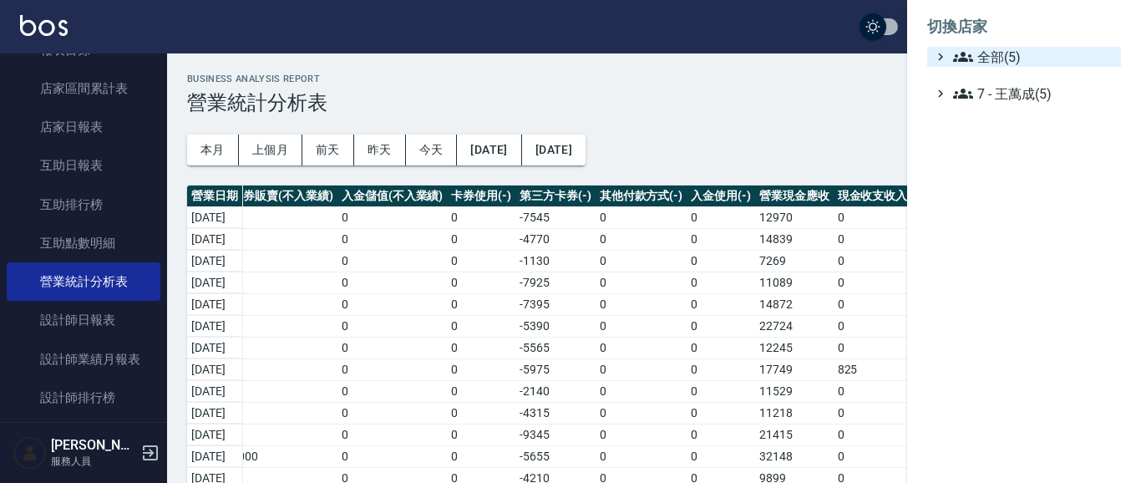
click at [997, 58] on span "全部(5)" at bounding box center [1033, 57] width 161 height 20
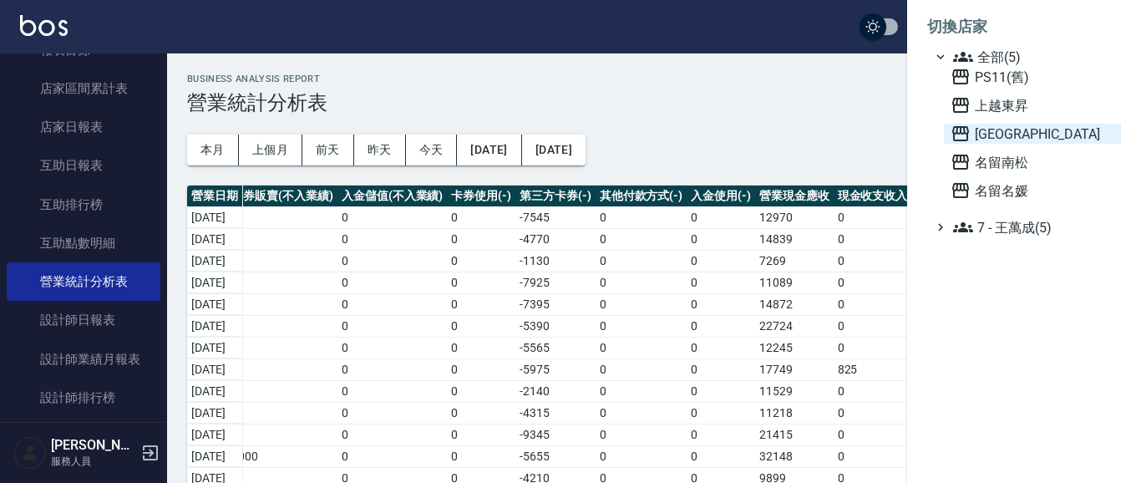
click at [1012, 131] on span "上越華城" at bounding box center [1032, 134] width 164 height 20
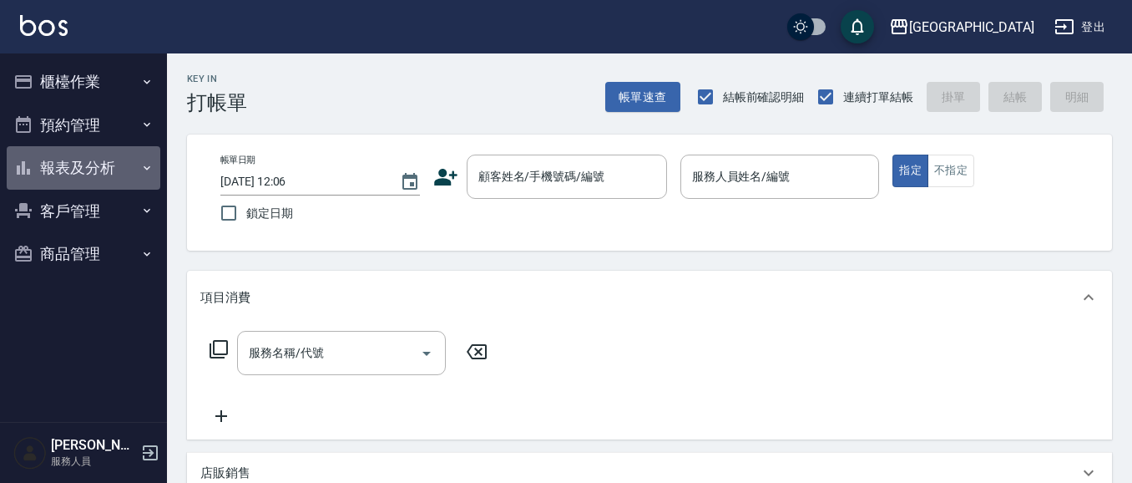
click at [68, 169] on button "報表及分析" at bounding box center [84, 167] width 154 height 43
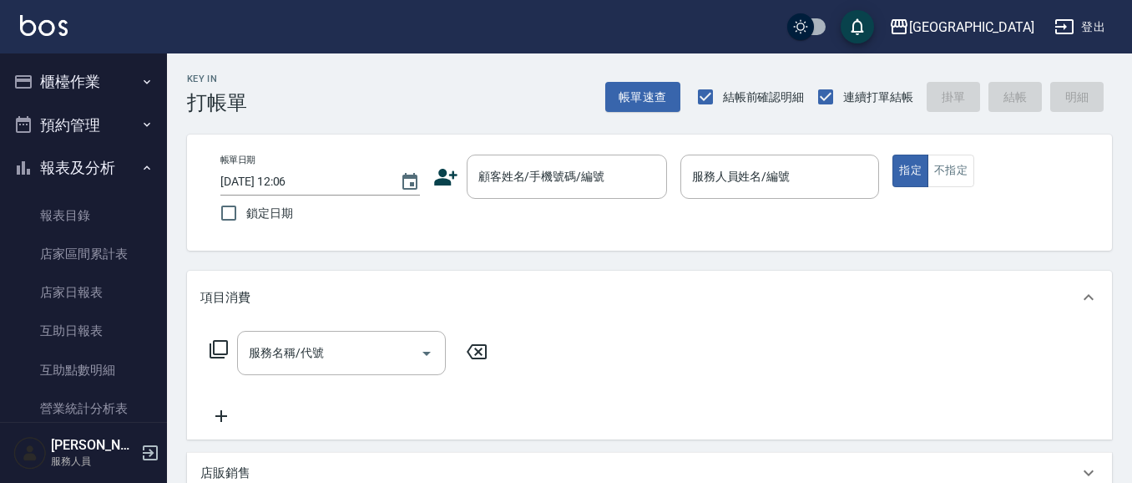
click at [88, 169] on button "報表及分析" at bounding box center [84, 167] width 154 height 43
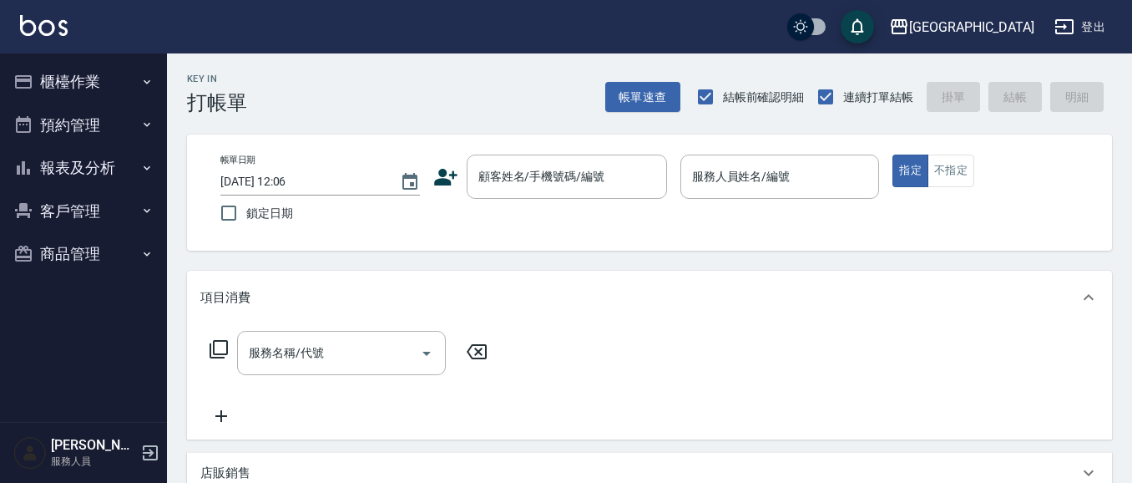
click at [88, 168] on button "報表及分析" at bounding box center [84, 167] width 154 height 43
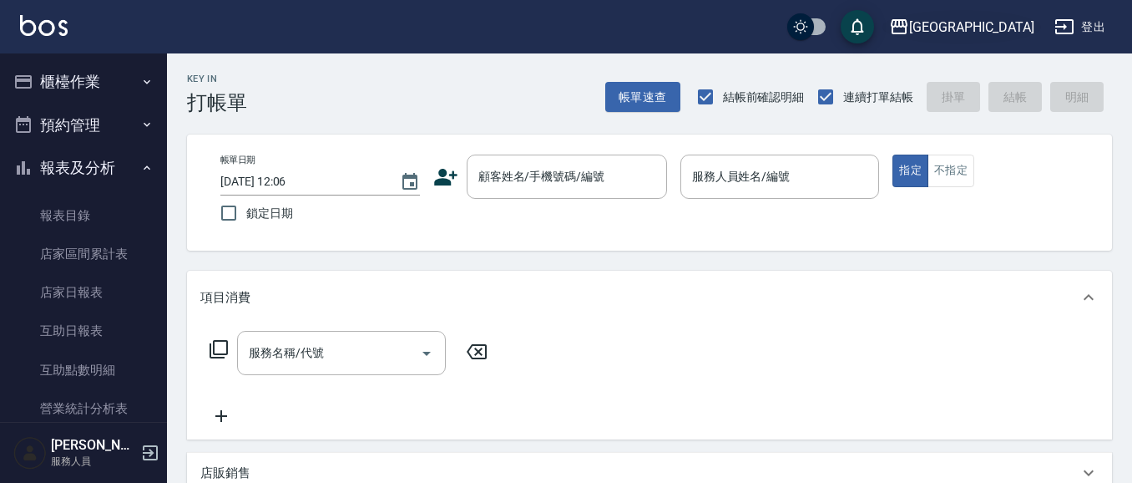
click at [1005, 28] on div "上越華城" at bounding box center [972, 27] width 125 height 21
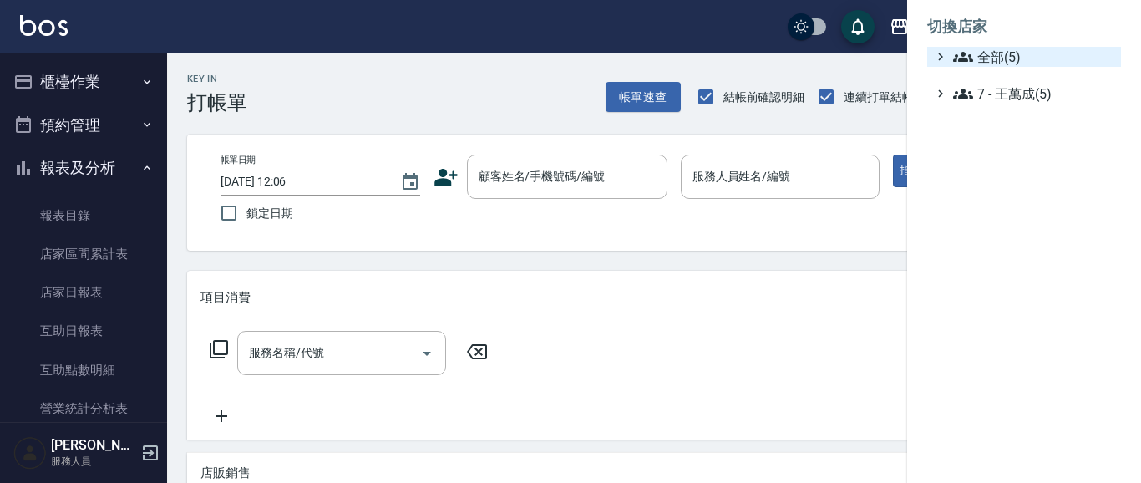
click at [1005, 57] on span "全部(5)" at bounding box center [1033, 57] width 161 height 20
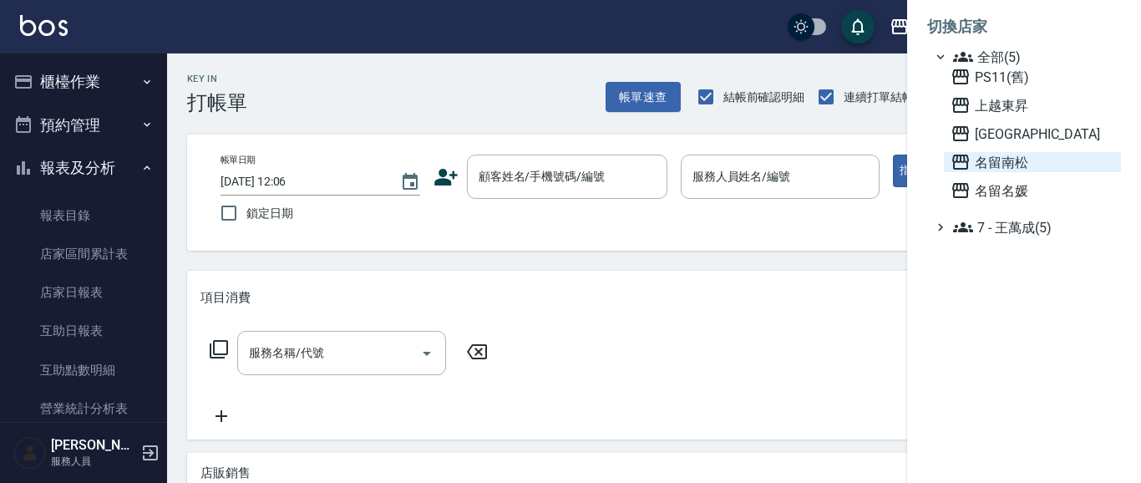
click at [1002, 164] on span "名留南松" at bounding box center [1032, 162] width 164 height 20
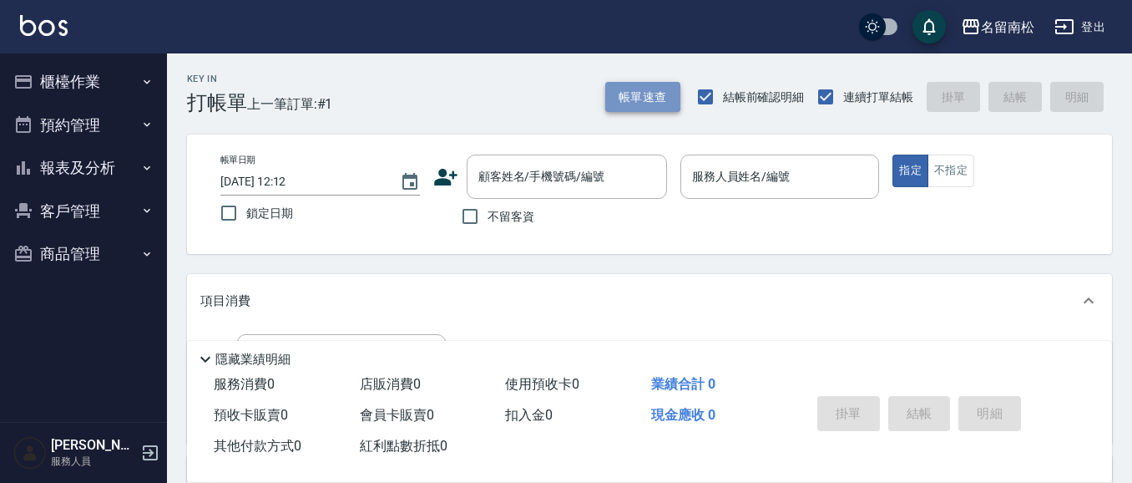
click at [646, 99] on button "帳單速查" at bounding box center [642, 97] width 75 height 31
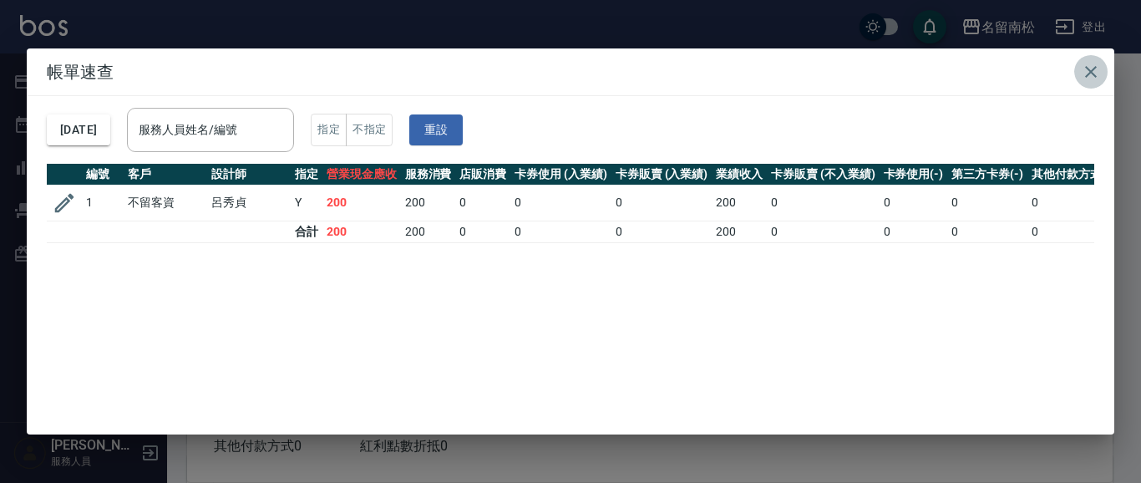
click at [1083, 76] on icon "button" at bounding box center [1091, 72] width 20 height 20
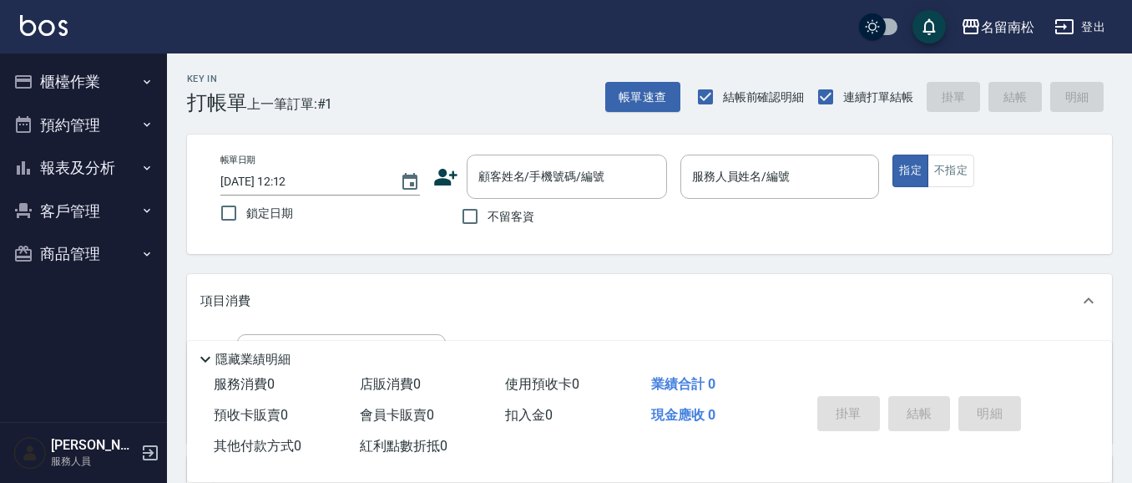
click at [86, 174] on button "報表及分析" at bounding box center [84, 167] width 154 height 43
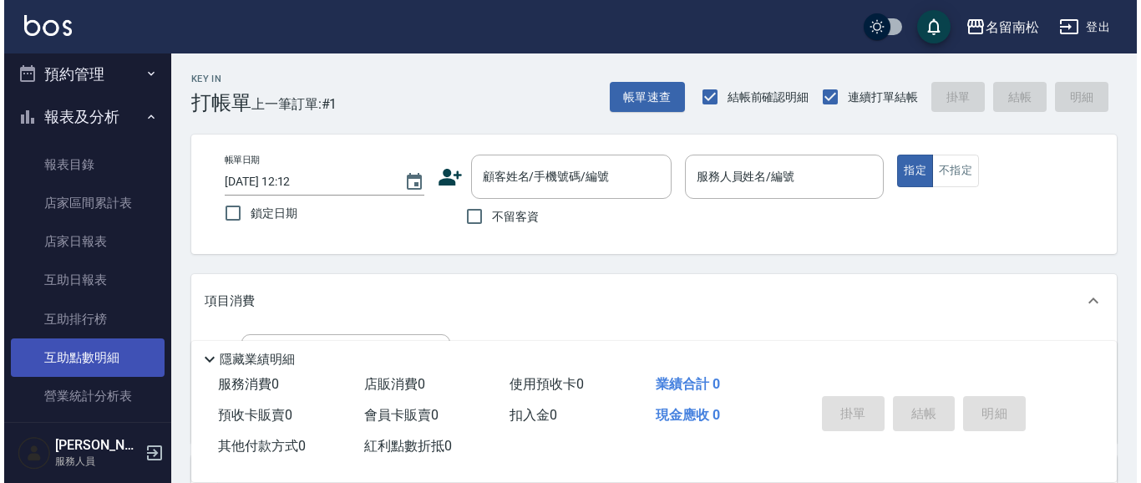
scroll to position [110, 0]
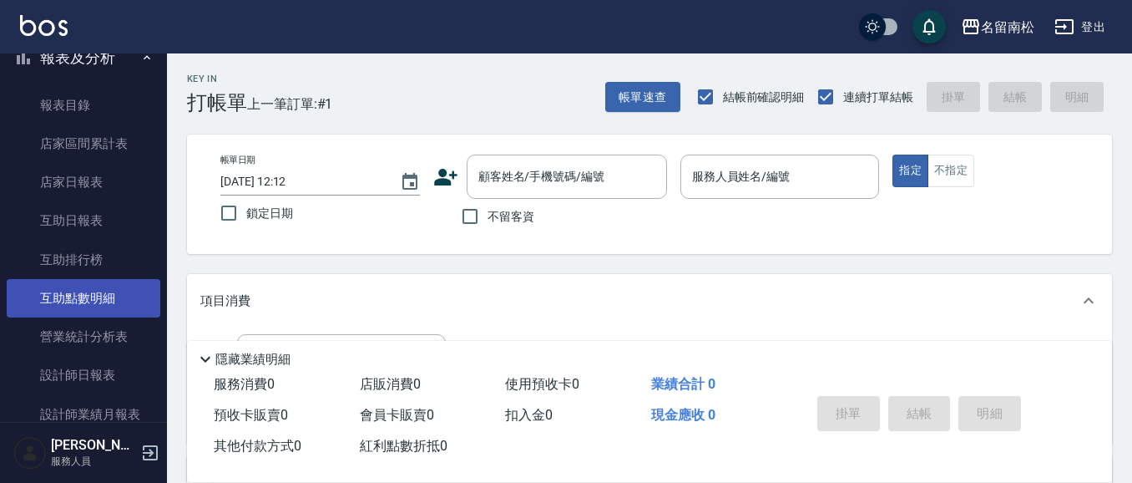
click at [98, 295] on link "互助點數明細" at bounding box center [84, 298] width 154 height 38
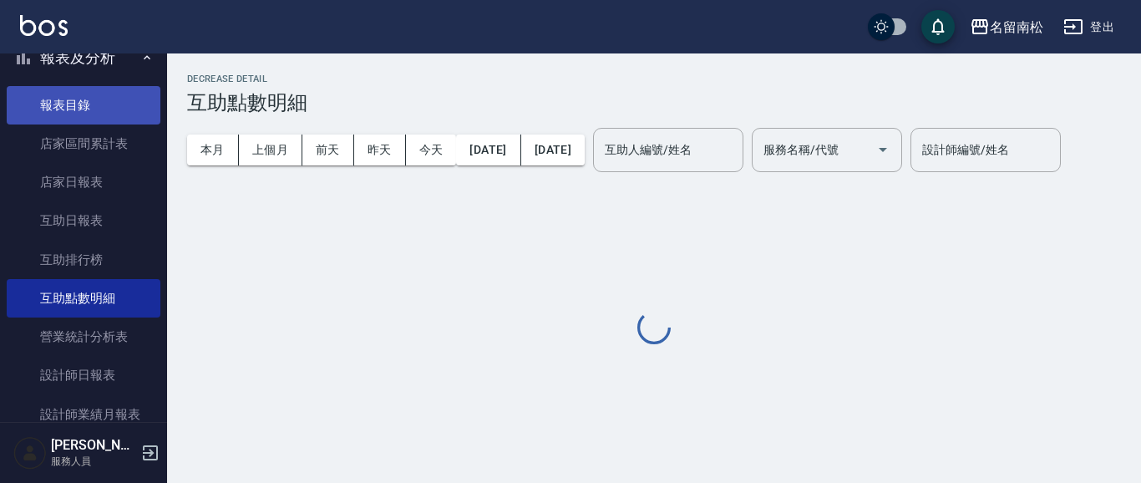
click at [107, 342] on link "營業統計分析表" at bounding box center [84, 336] width 154 height 38
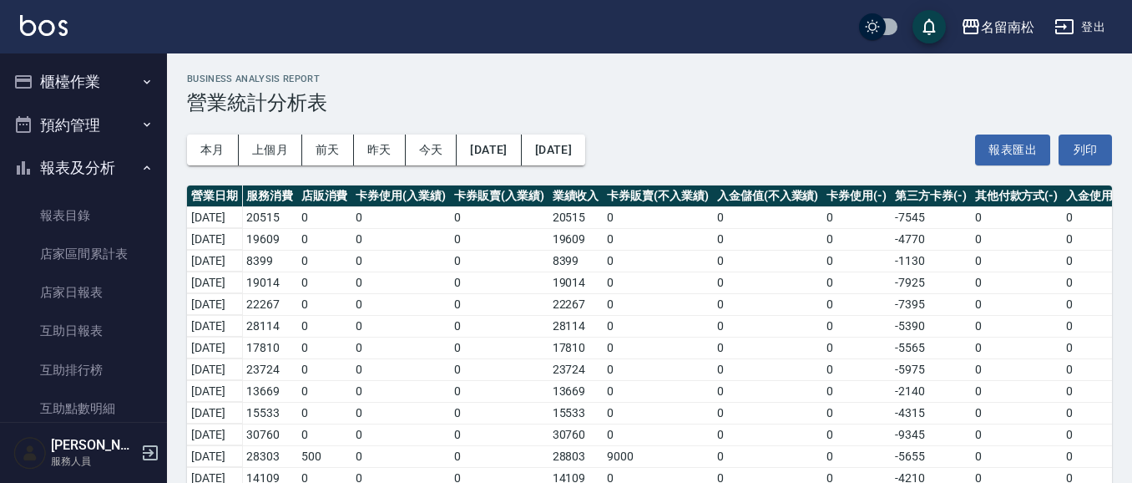
click at [86, 78] on button "櫃檯作業" at bounding box center [84, 81] width 154 height 43
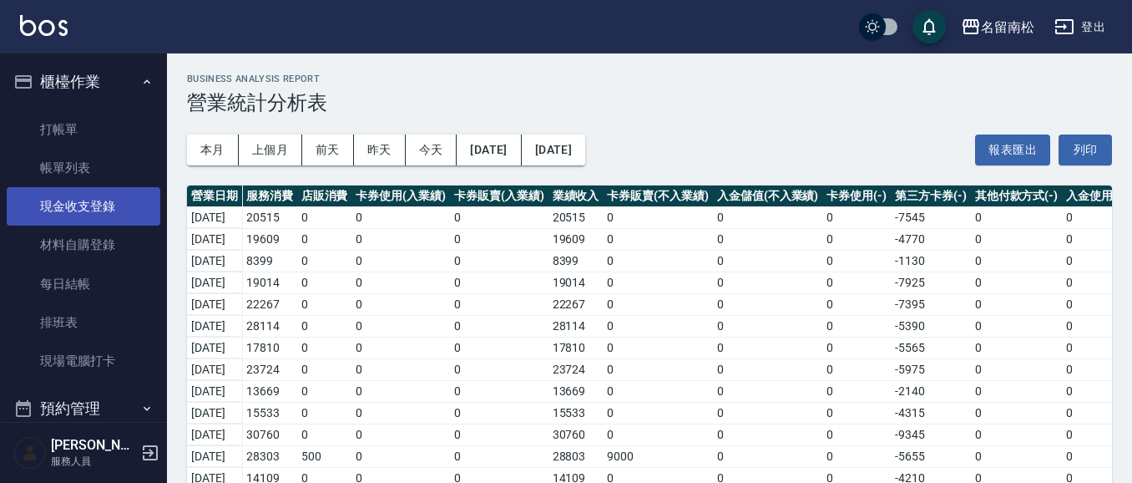
click at [75, 209] on link "現金收支登錄" at bounding box center [84, 206] width 154 height 38
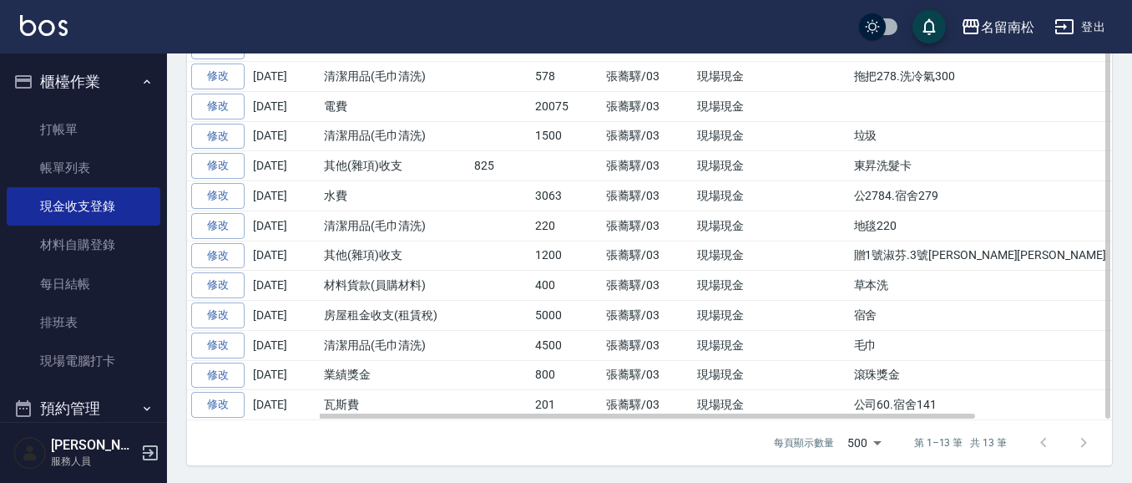
scroll to position [413, 0]
